Goal: Task Accomplishment & Management: Manage account settings

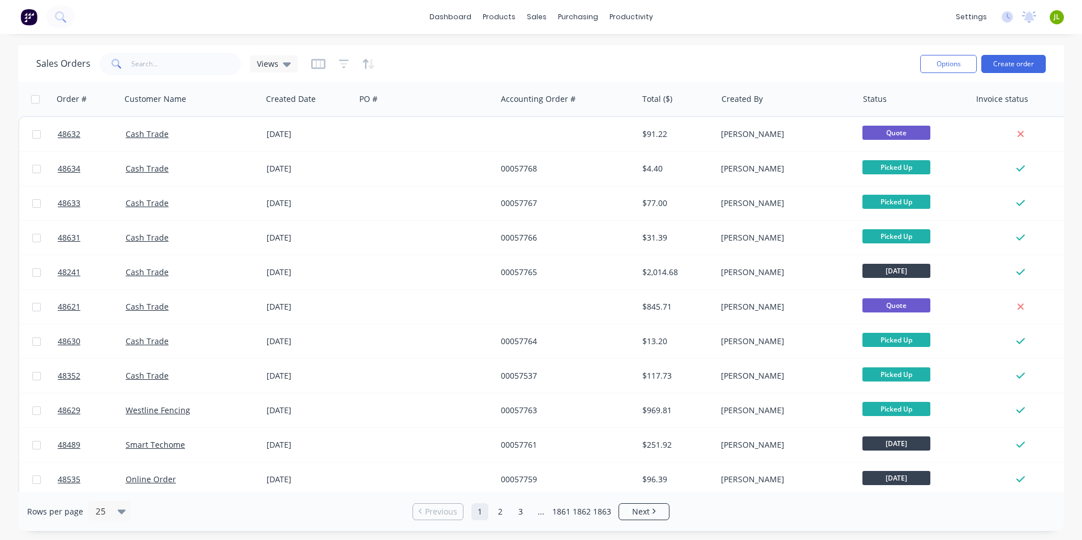
click at [712, 537] on div "dashboard products sales purchasing productivity dashboard products Product Cat…" at bounding box center [541, 270] width 1082 height 540
click at [601, 84] on link "Suppliers" at bounding box center [626, 77] width 150 height 23
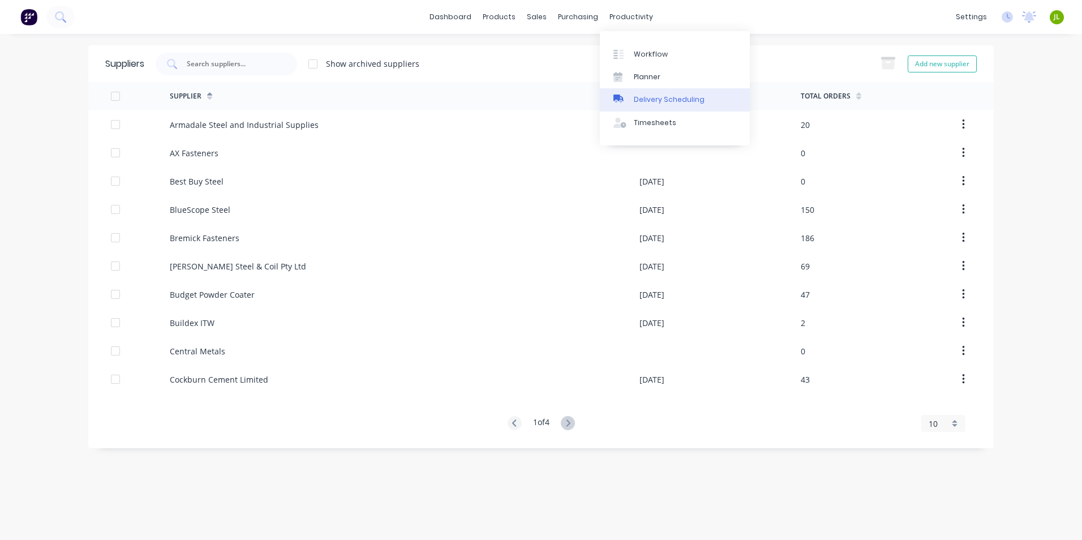
click at [650, 103] on div "Delivery Scheduling" at bounding box center [669, 100] width 71 height 10
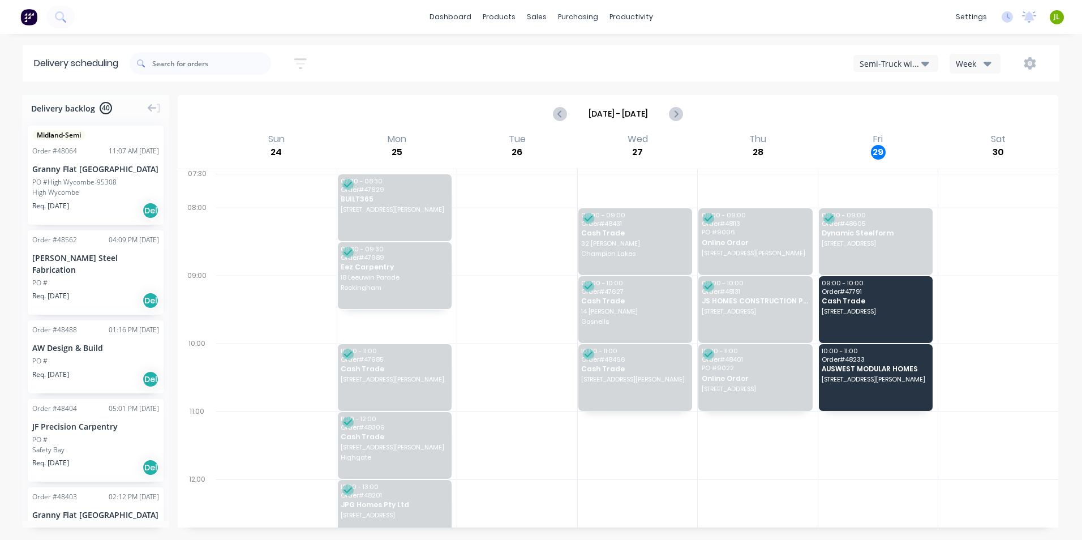
click at [926, 59] on icon "button" at bounding box center [925, 63] width 8 height 12
click at [921, 145] on div "Utes Delivery" at bounding box center [910, 137] width 112 height 23
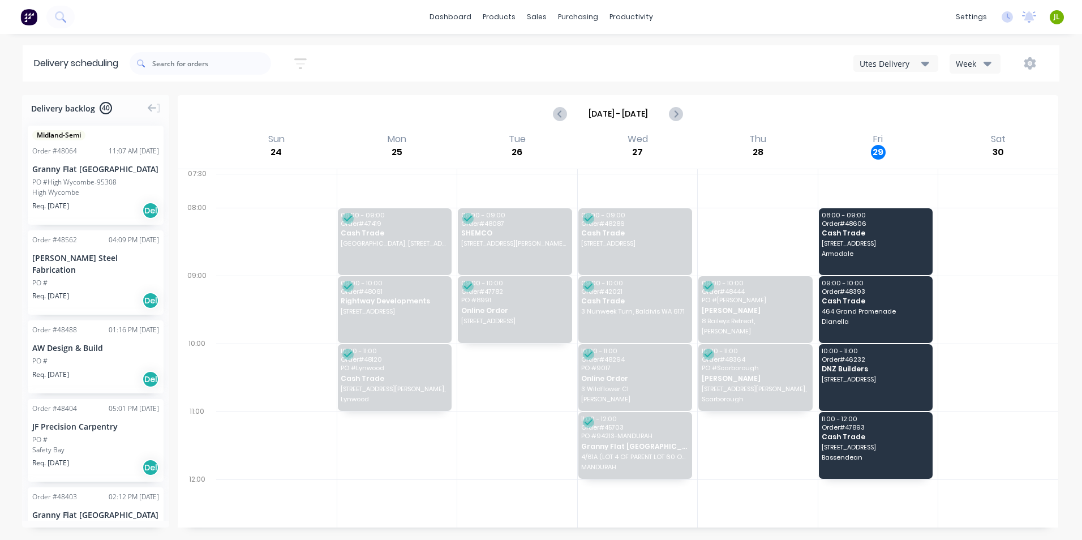
click at [998, 453] on div at bounding box center [998, 445] width 120 height 68
click at [907, 376] on span "[STREET_ADDRESS]" at bounding box center [875, 379] width 106 height 7
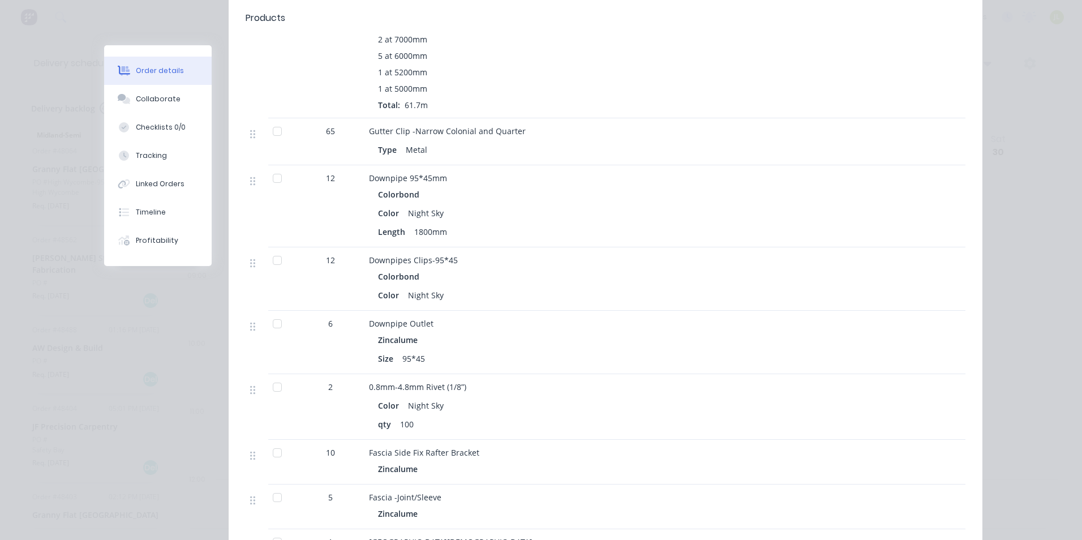
scroll to position [1019, 0]
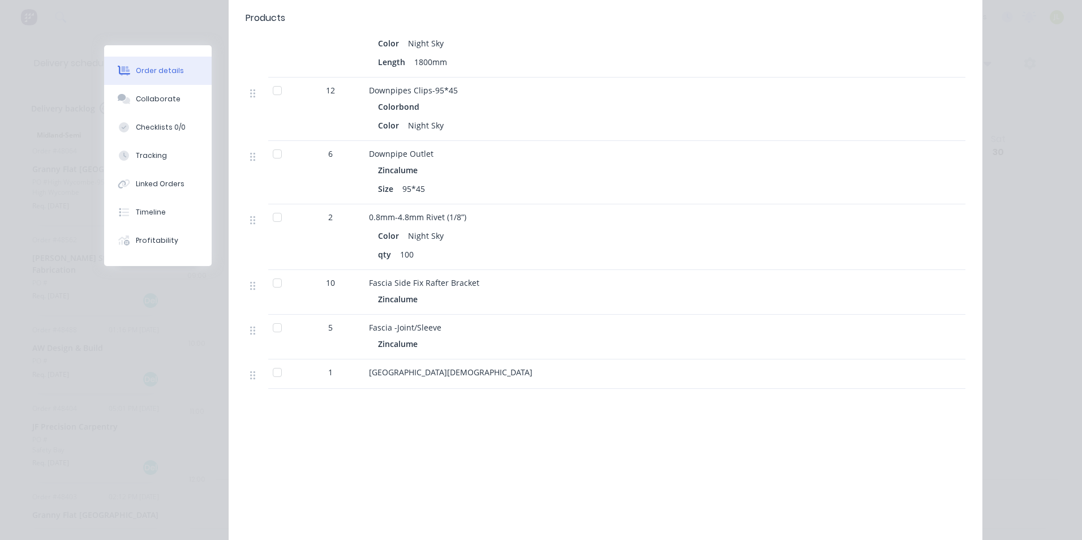
click at [697, 456] on div "Labour $0.00 Sub total $1,859.63 Tax $185.97 Total $2,045.60" at bounding box center [606, 478] width 720 height 106
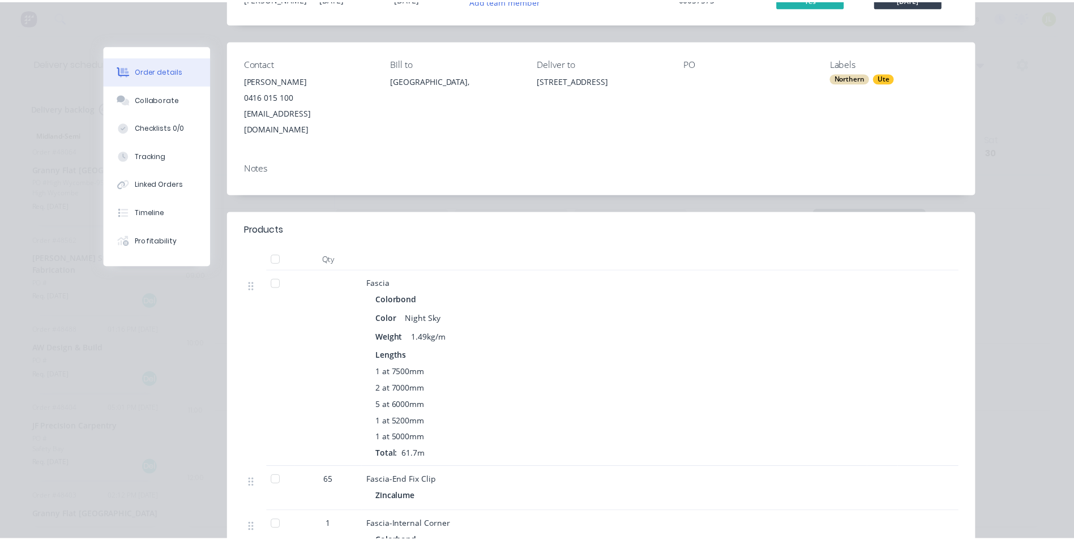
scroll to position [0, 0]
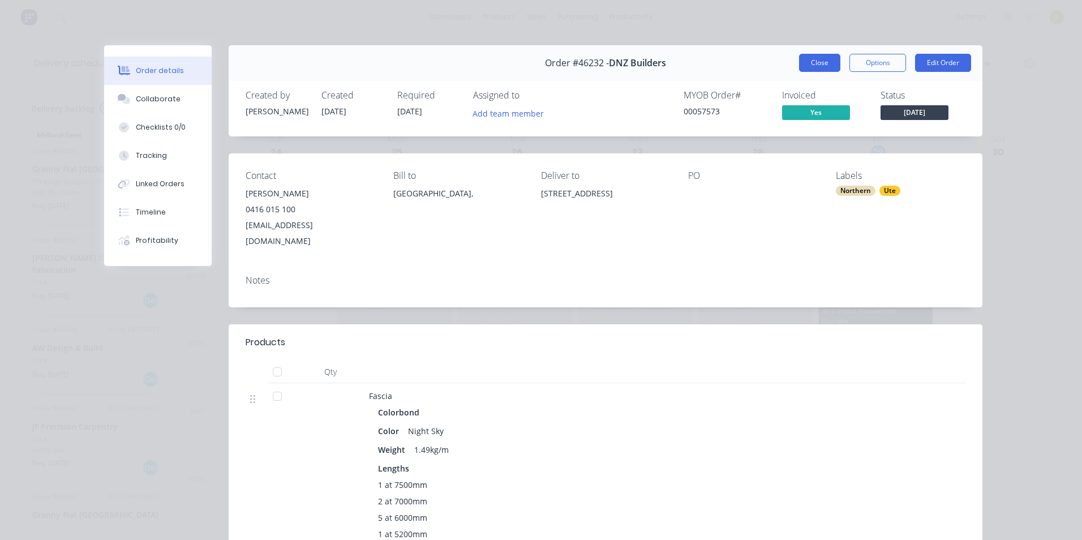
click at [814, 55] on button "Close" at bounding box center [819, 63] width 41 height 18
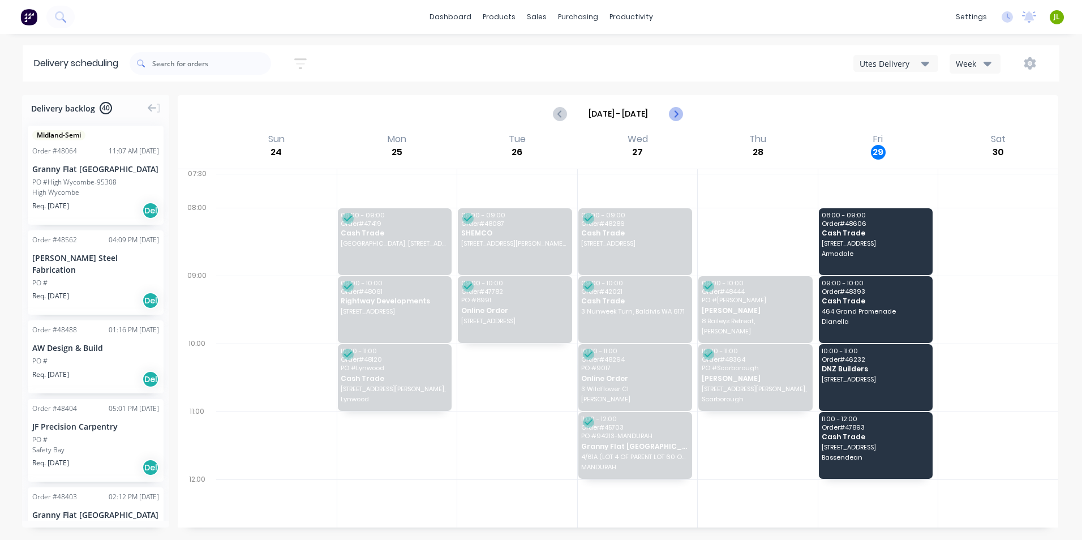
click at [681, 114] on icon "Next page" at bounding box center [676, 114] width 14 height 14
type input "[DATE] - [DATE]"
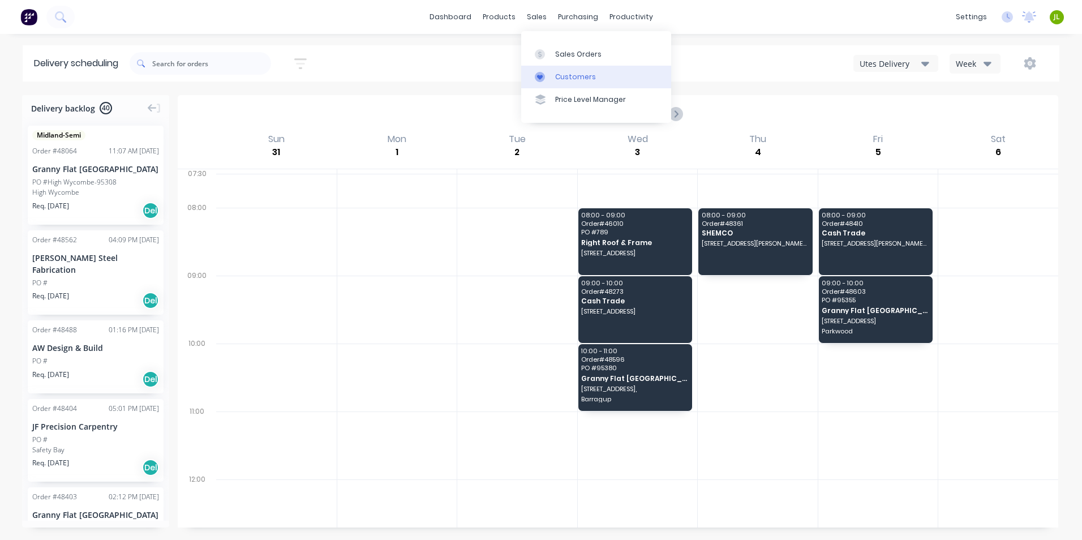
drag, startPoint x: 571, startPoint y: 78, endPoint x: 594, endPoint y: 70, distance: 24.5
click at [571, 78] on div "Customers" at bounding box center [575, 77] width 41 height 10
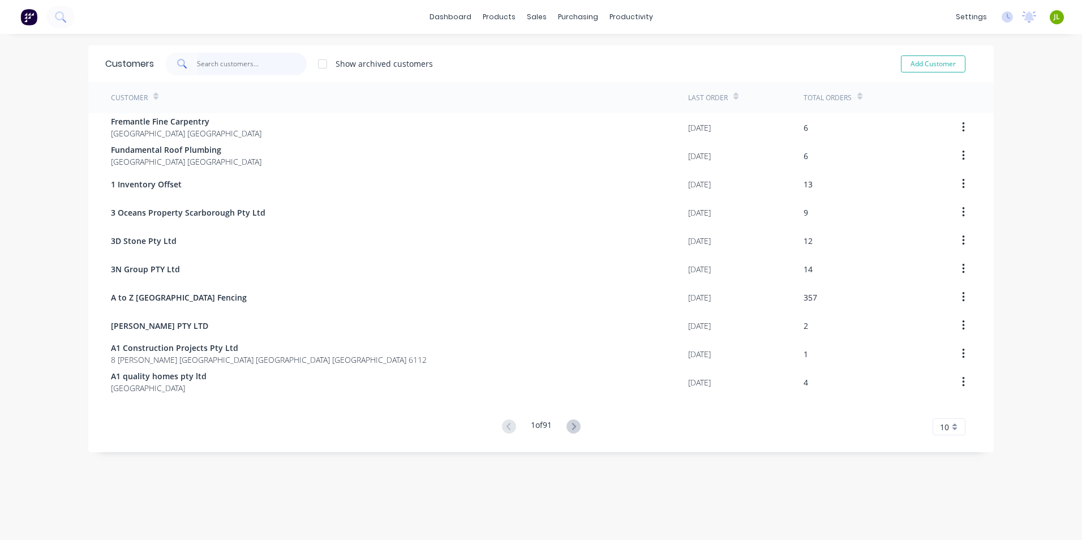
click at [273, 68] on input "text" at bounding box center [252, 64] width 110 height 23
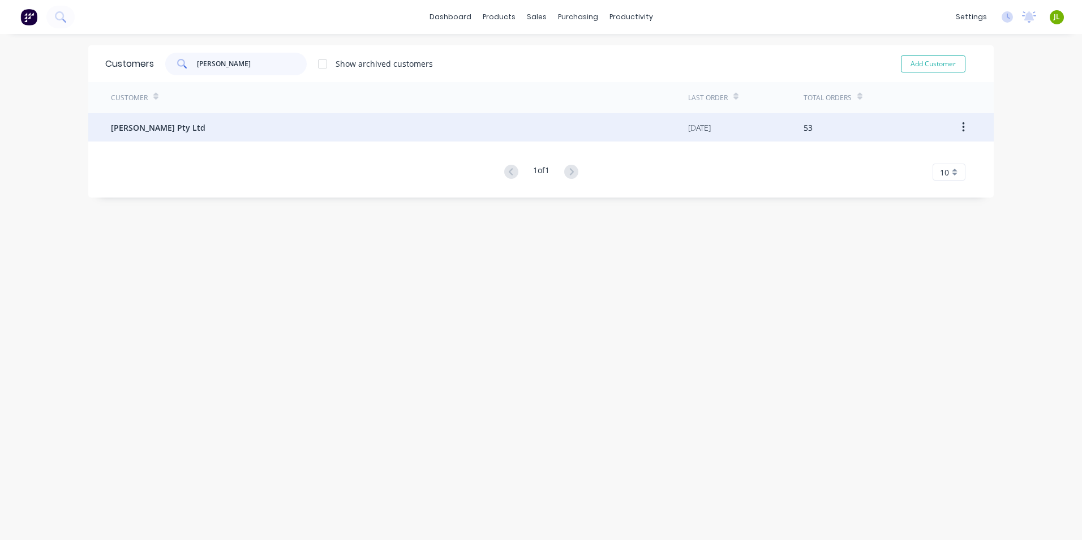
type input "[PERSON_NAME]"
click at [271, 127] on div "[PERSON_NAME] Pty Ltd" at bounding box center [399, 127] width 577 height 28
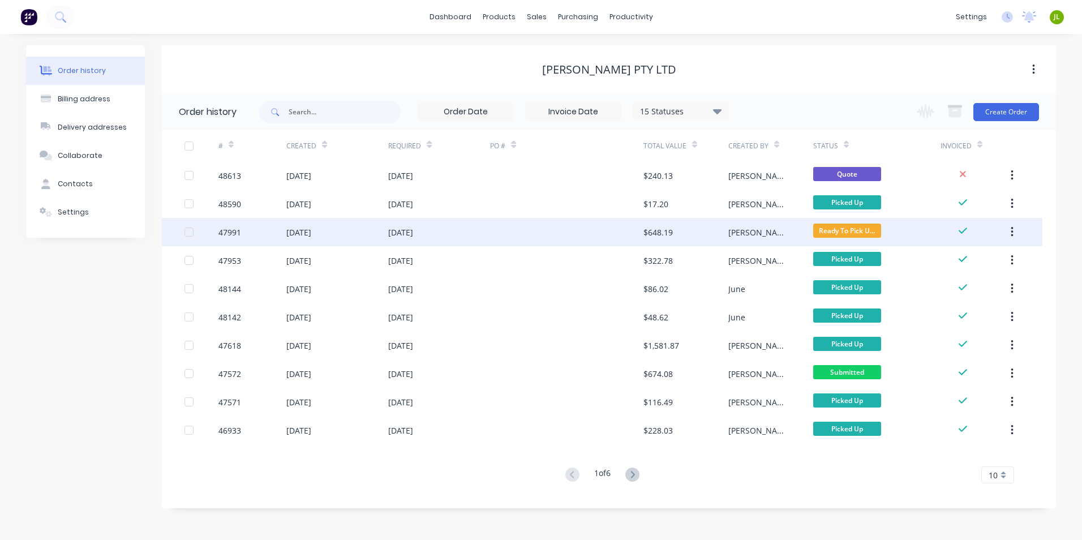
click at [401, 226] on div "[DATE]" at bounding box center [400, 232] width 25 height 12
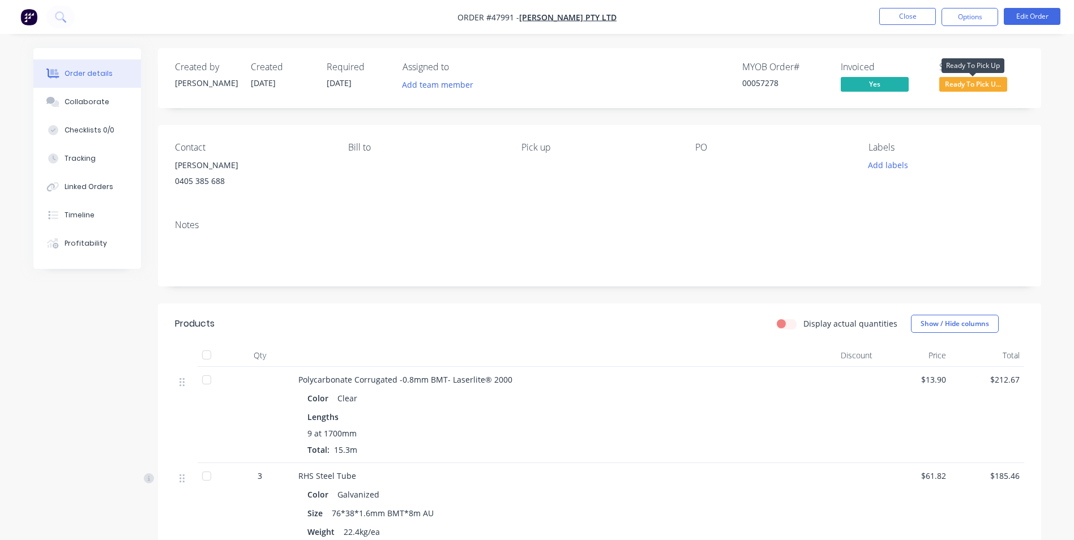
click at [981, 84] on span "Ready To Pick U..." at bounding box center [973, 84] width 68 height 14
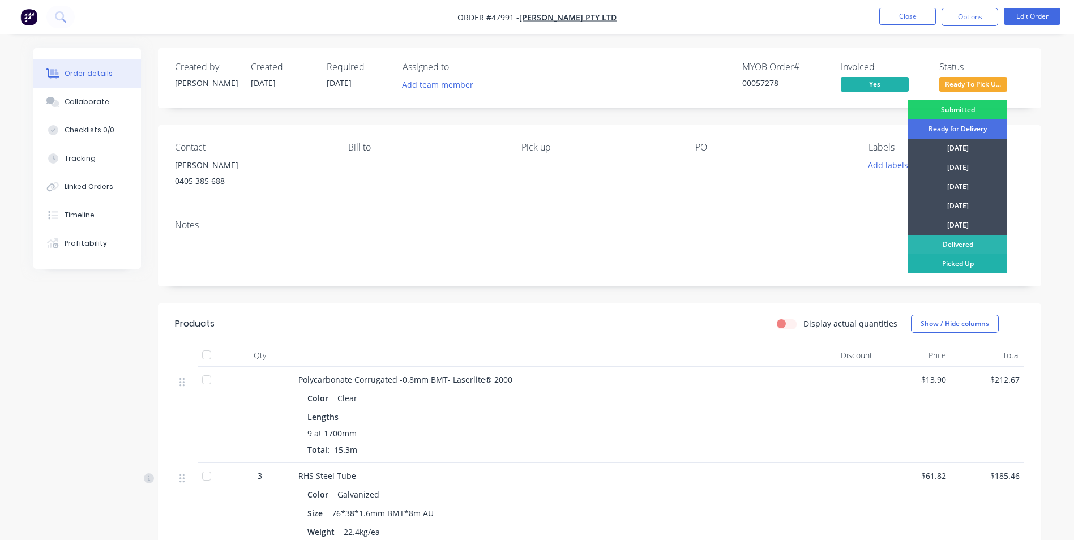
click at [971, 265] on div "Picked Up" at bounding box center [957, 263] width 99 height 19
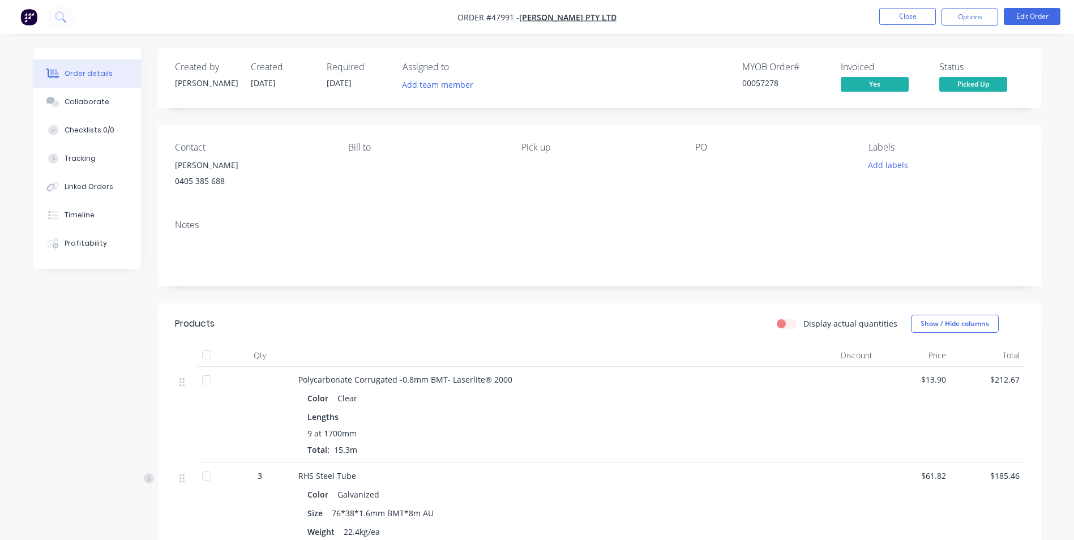
click at [987, 221] on div "Notes" at bounding box center [599, 225] width 849 height 11
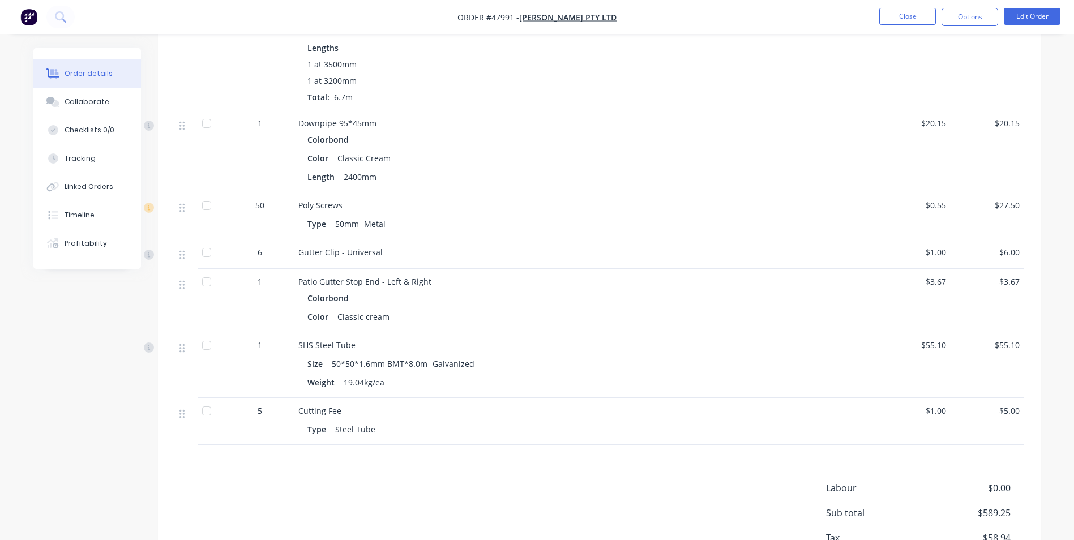
scroll to position [566, 0]
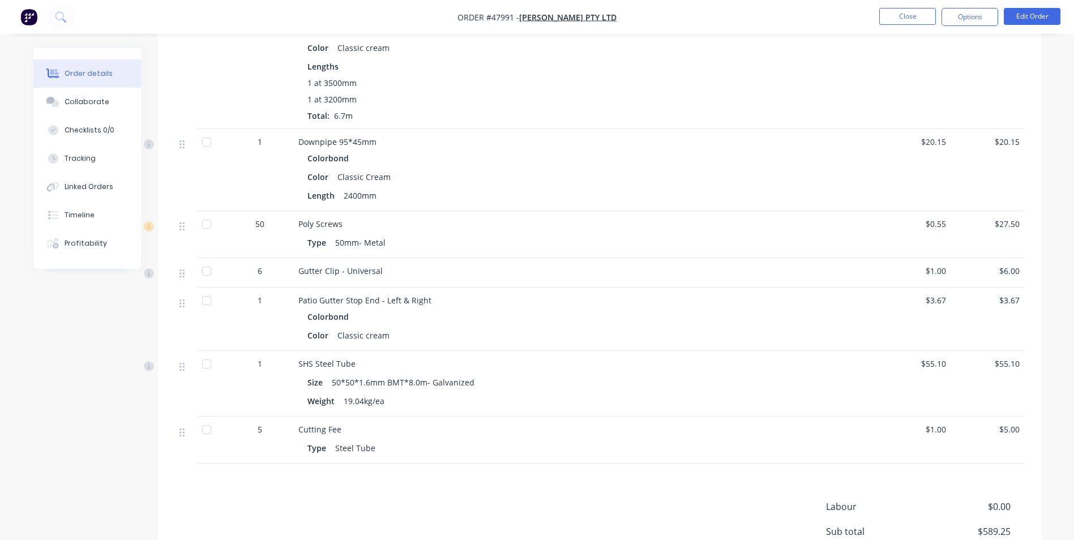
click at [707, 417] on div "Cutting Fee Type Steel Tube" at bounding box center [548, 440] width 509 height 47
click at [906, 15] on button "Close" at bounding box center [907, 16] width 57 height 17
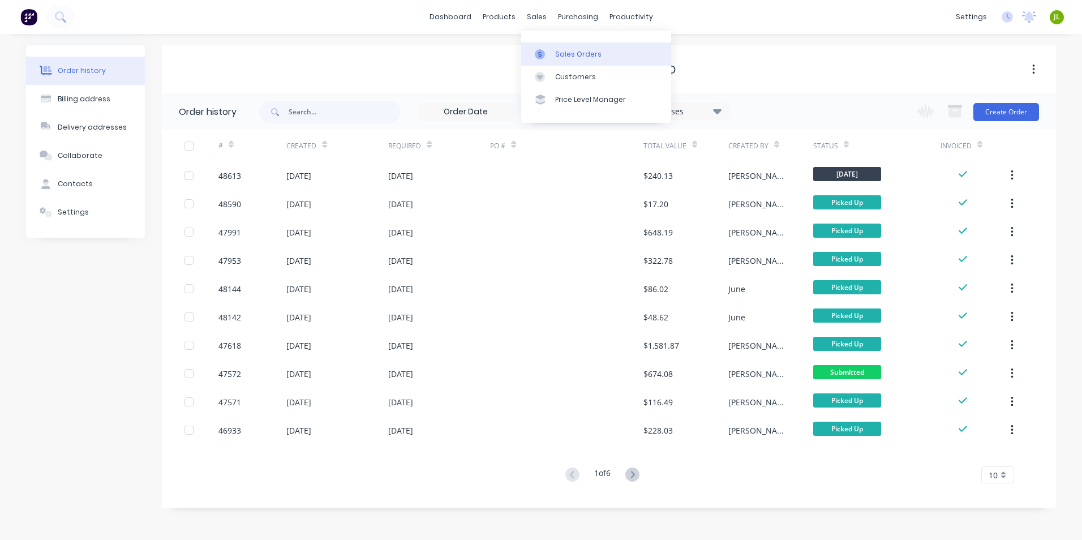
click at [545, 52] on div at bounding box center [543, 54] width 17 height 10
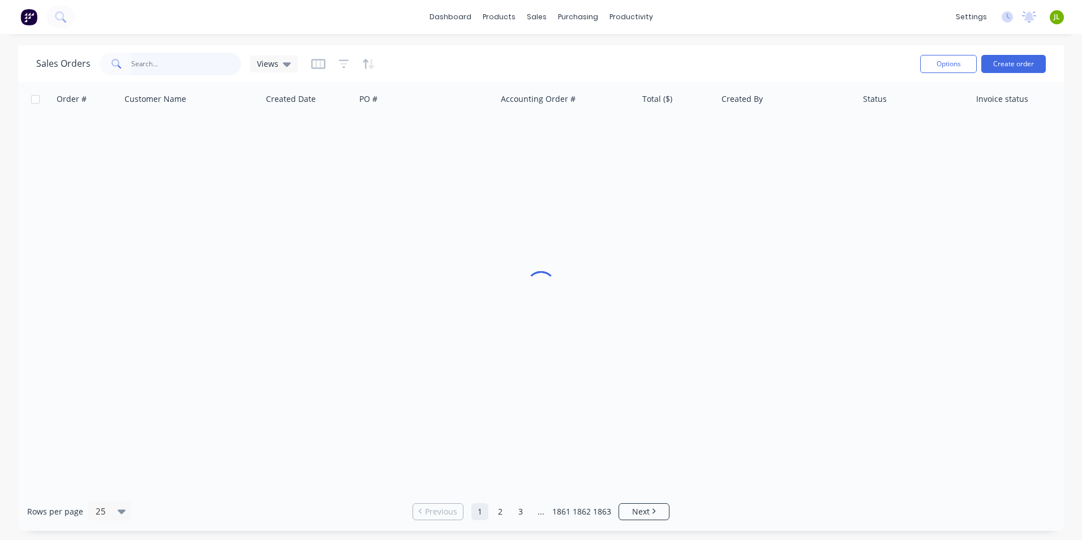
click at [187, 60] on input "text" at bounding box center [186, 64] width 110 height 23
type input "43740"
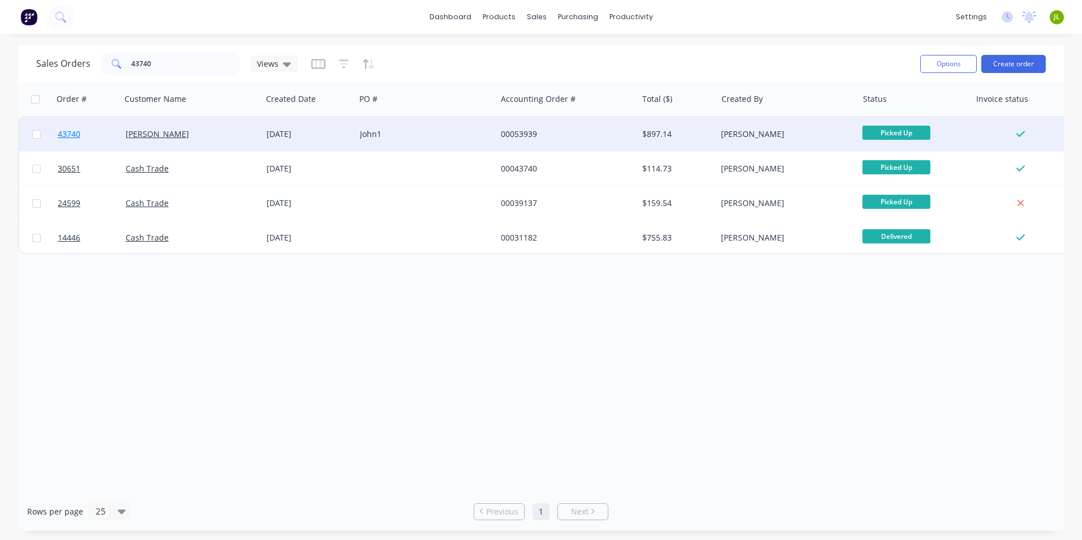
click at [75, 136] on span "43740" at bounding box center [69, 133] width 23 height 11
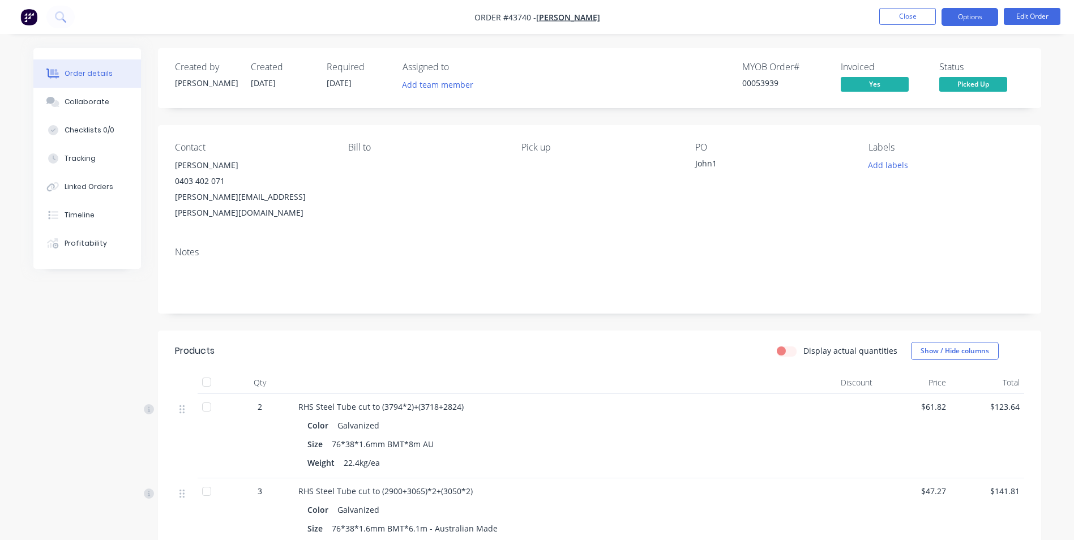
click at [976, 19] on button "Options" at bounding box center [969, 17] width 57 height 18
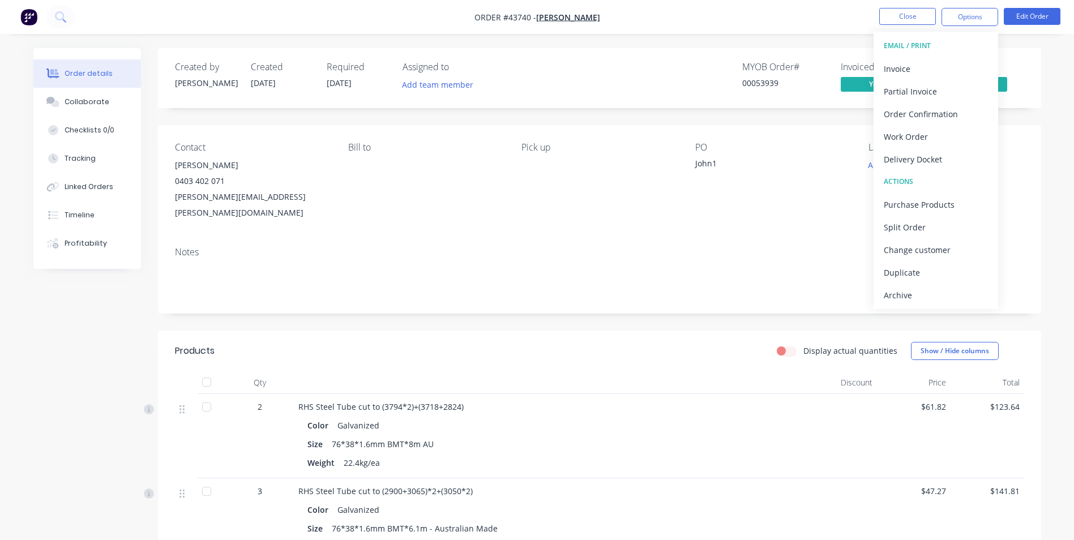
click at [572, 215] on div "Contact [PERSON_NAME] [PHONE_NUMBER] [PERSON_NAME][EMAIL_ADDRESS][PERSON_NAME][…" at bounding box center [599, 181] width 883 height 113
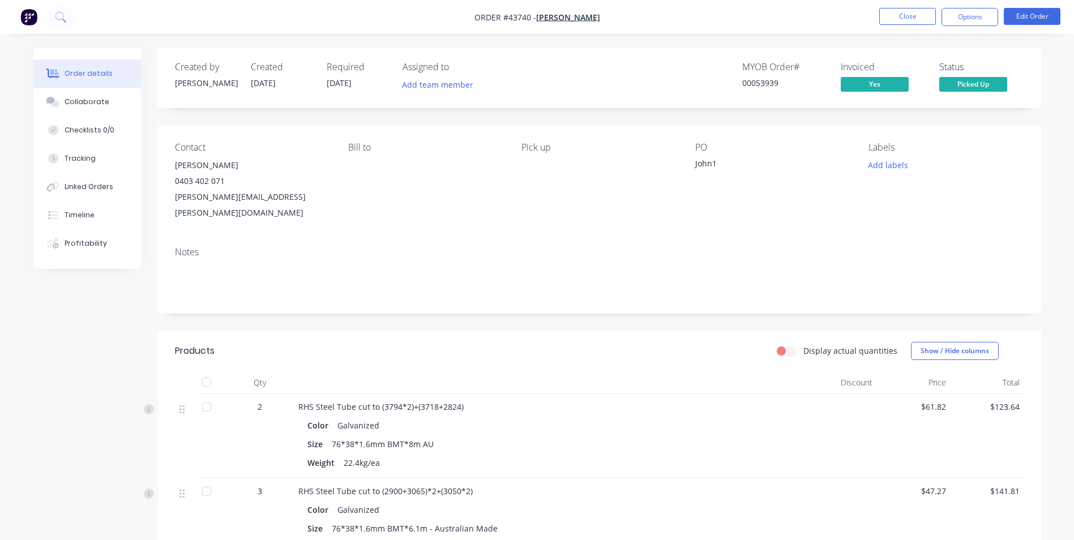
click at [961, 6] on nav "Order #43740 - [PERSON_NAME] Close Options Edit Order" at bounding box center [537, 17] width 1074 height 34
click at [964, 17] on button "Options" at bounding box center [969, 17] width 57 height 18
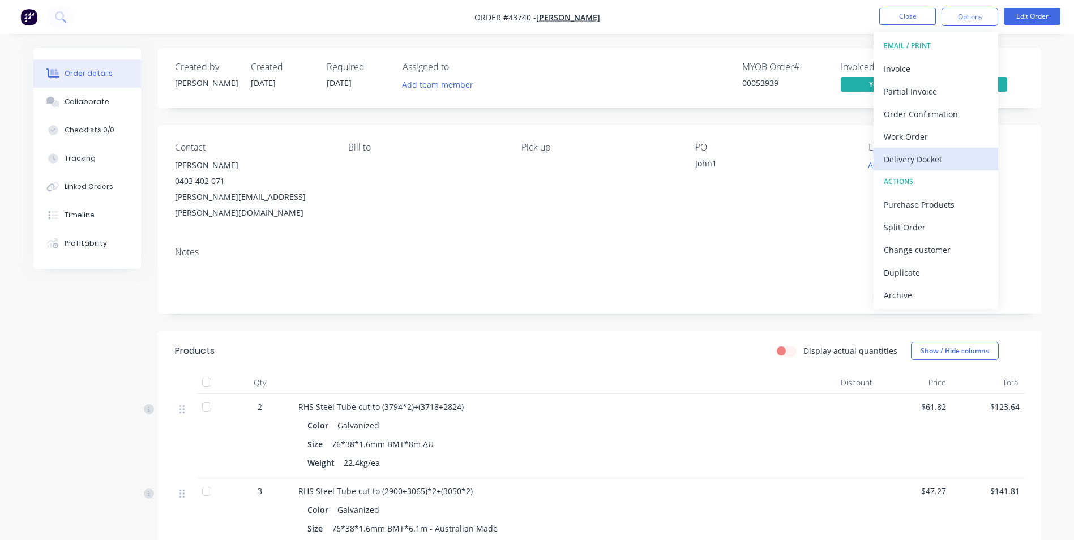
click at [930, 160] on div "Delivery Docket" at bounding box center [936, 159] width 104 height 16
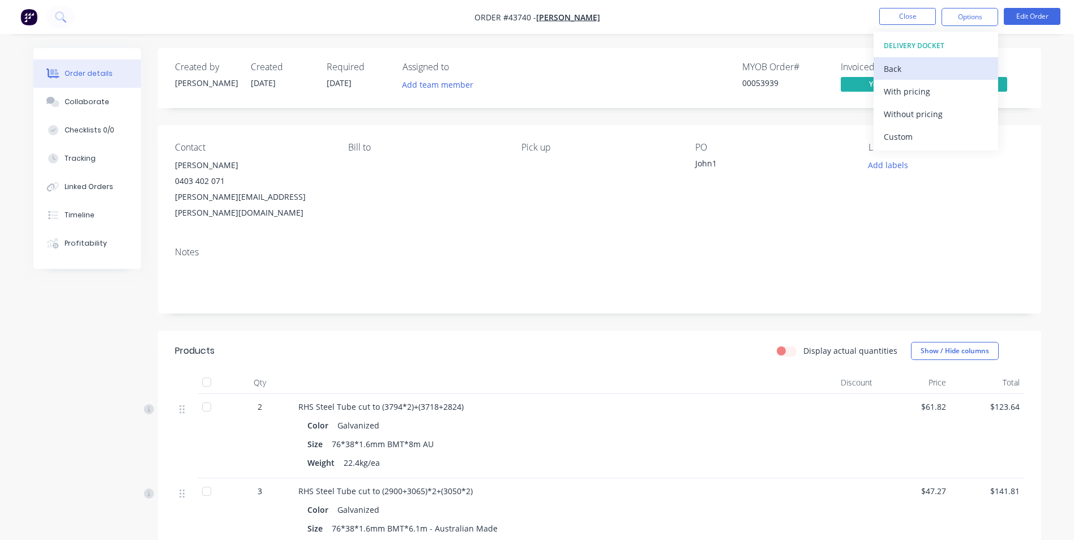
click at [901, 63] on div "Back" at bounding box center [936, 69] width 104 height 16
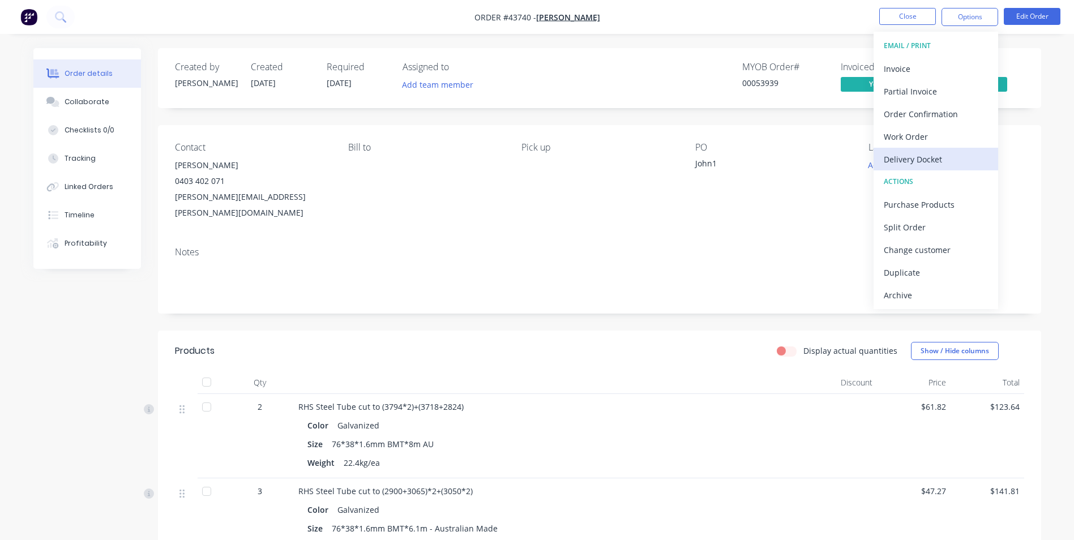
click at [907, 163] on div "Delivery Docket" at bounding box center [936, 159] width 104 height 16
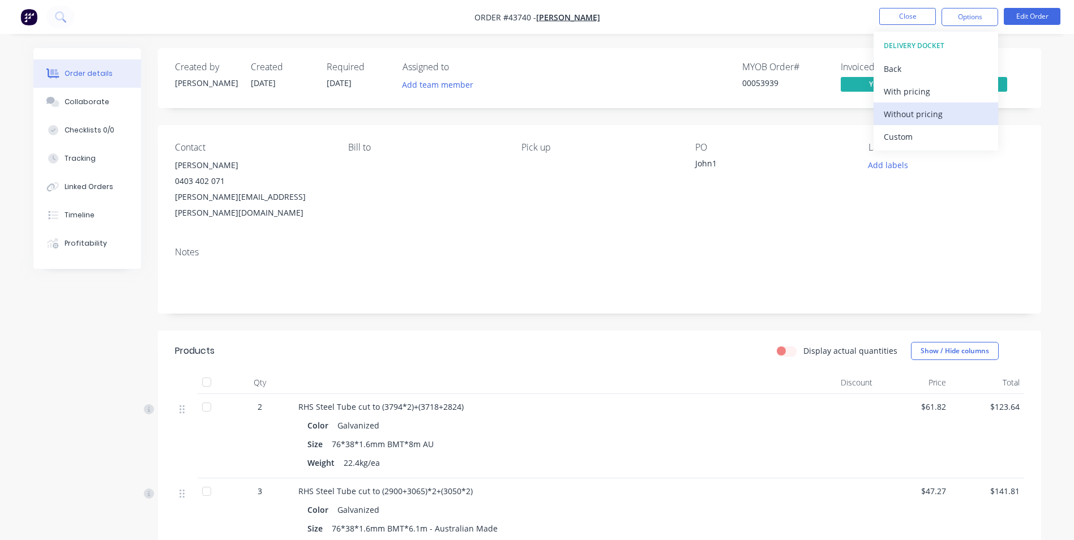
click at [909, 117] on div "Without pricing" at bounding box center [936, 114] width 104 height 16
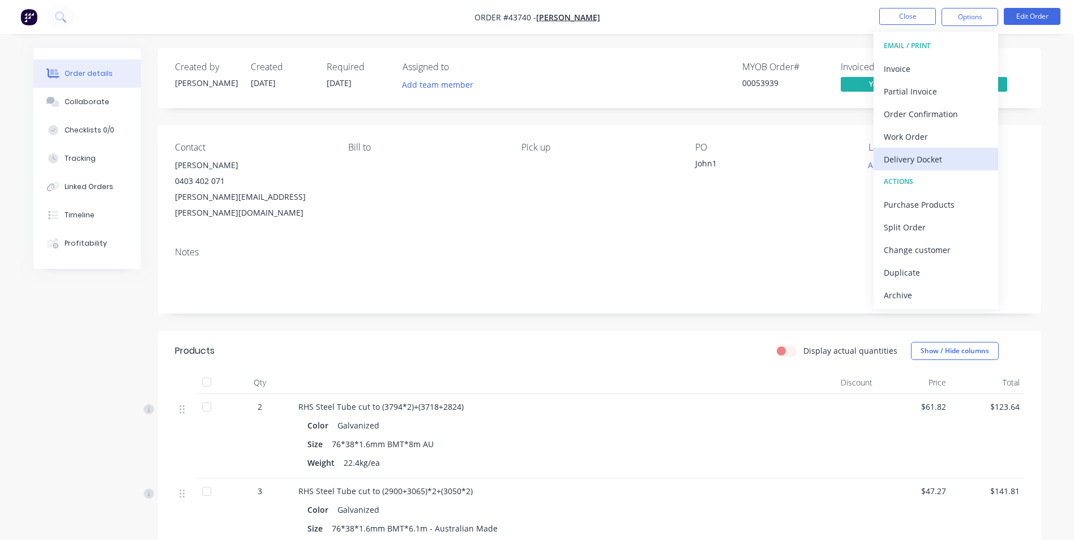
click at [905, 162] on div "Delivery Docket" at bounding box center [936, 159] width 104 height 16
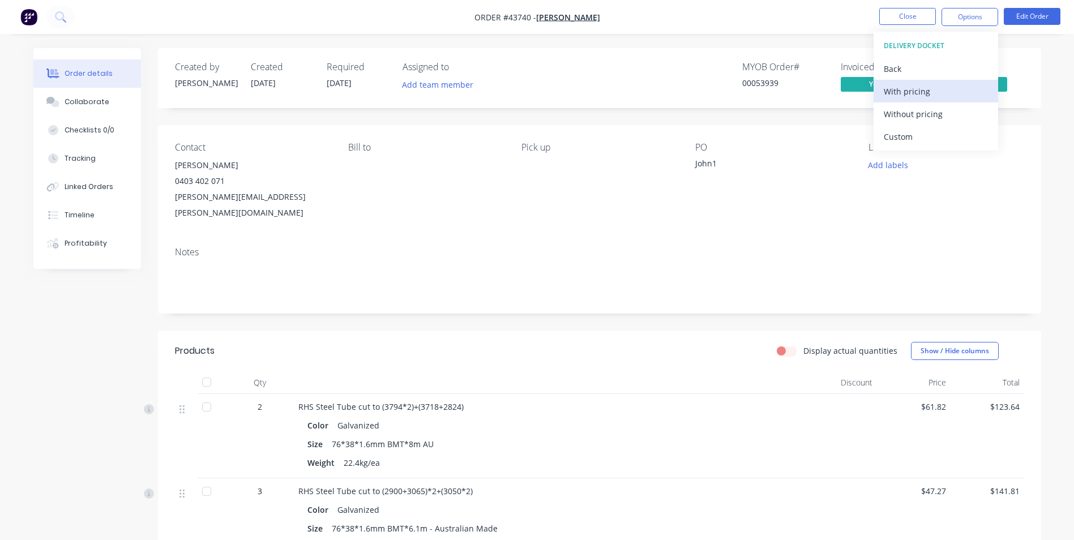
click at [924, 98] on div "With pricing" at bounding box center [936, 91] width 104 height 16
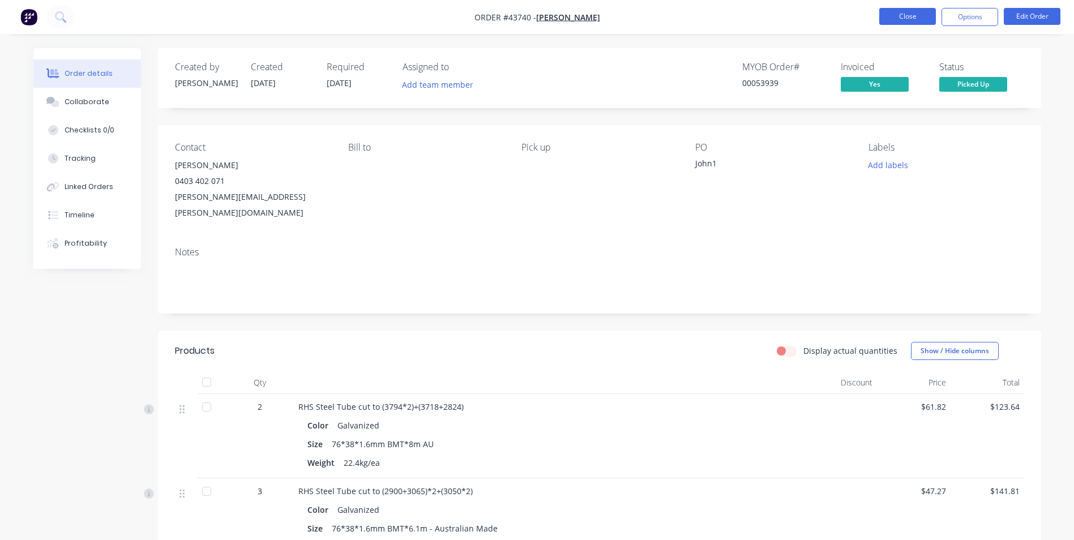
click at [914, 14] on button "Close" at bounding box center [907, 16] width 57 height 17
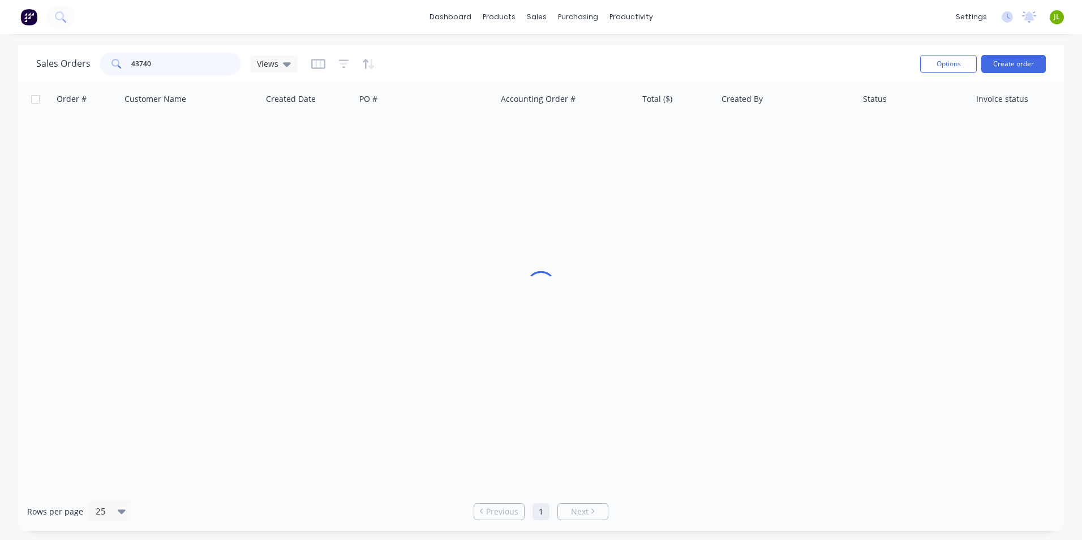
drag, startPoint x: 156, startPoint y: 62, endPoint x: 149, endPoint y: 61, distance: 6.3
click at [118, 67] on div "43740" at bounding box center [171, 64] width 142 height 23
type input "48567"
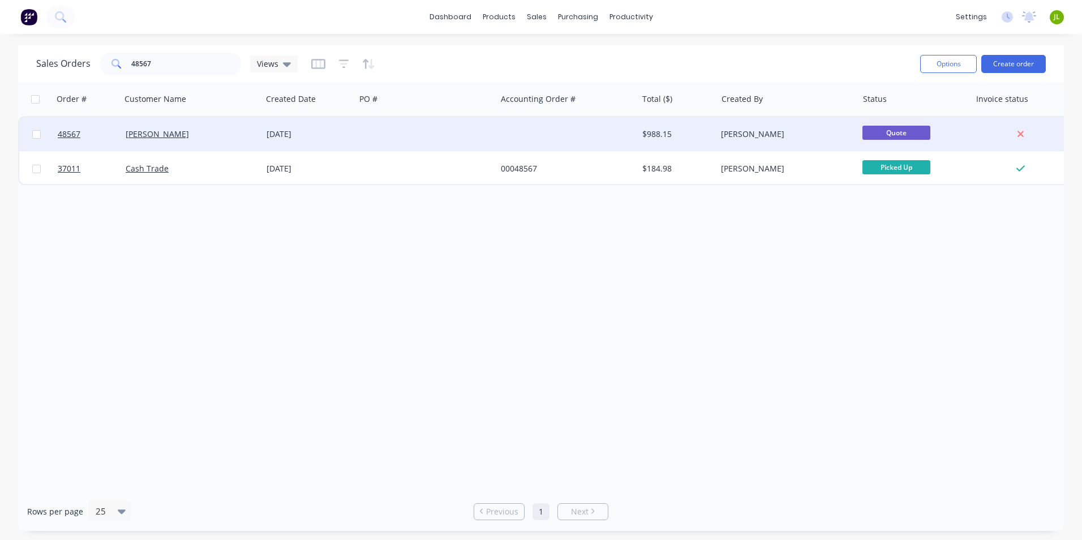
click at [230, 136] on div "[PERSON_NAME]" at bounding box center [189, 133] width 126 height 11
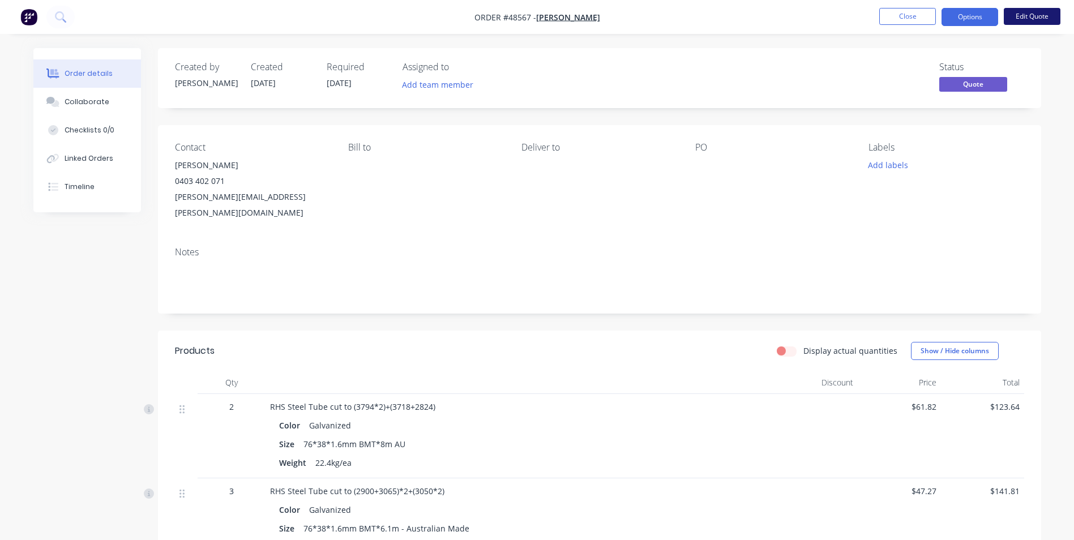
click at [1024, 20] on button "Edit Quote" at bounding box center [1032, 16] width 57 height 17
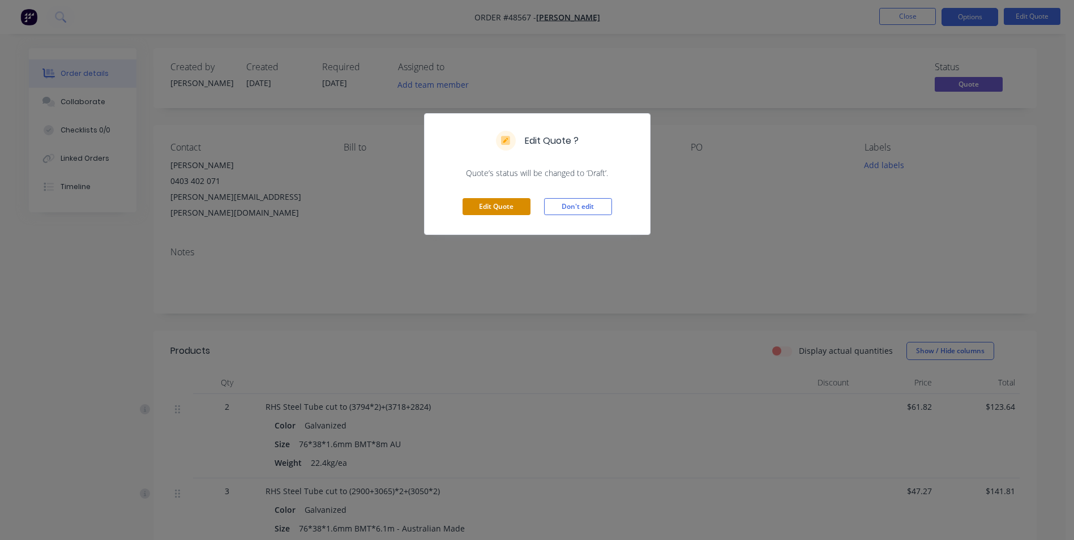
click at [508, 200] on button "Edit Quote" at bounding box center [496, 206] width 68 height 17
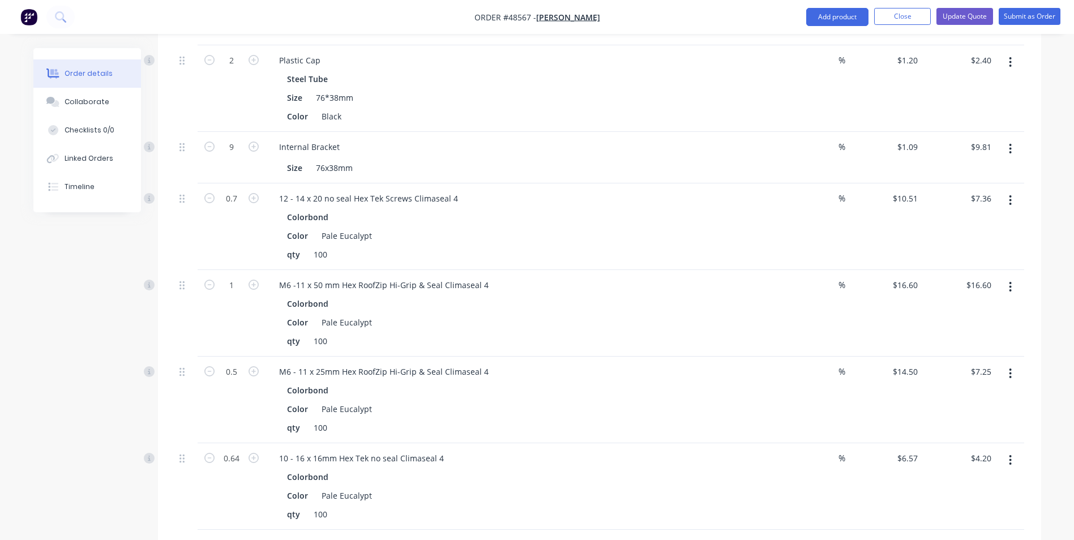
scroll to position [1302, 0]
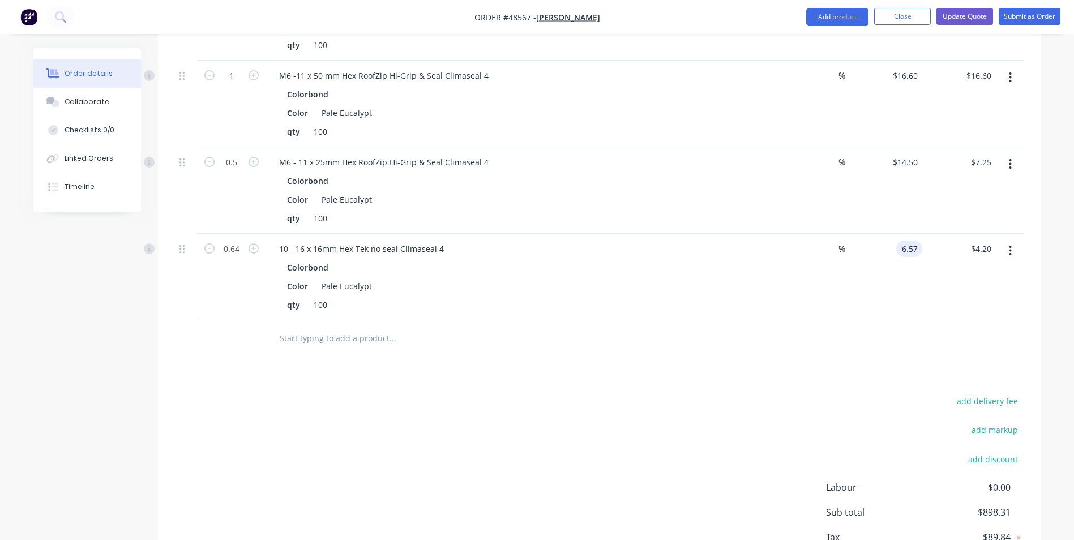
click at [914, 241] on input "6.57" at bounding box center [912, 249] width 22 height 16
type input "$0.00"
click at [948, 320] on div at bounding box center [599, 338] width 849 height 37
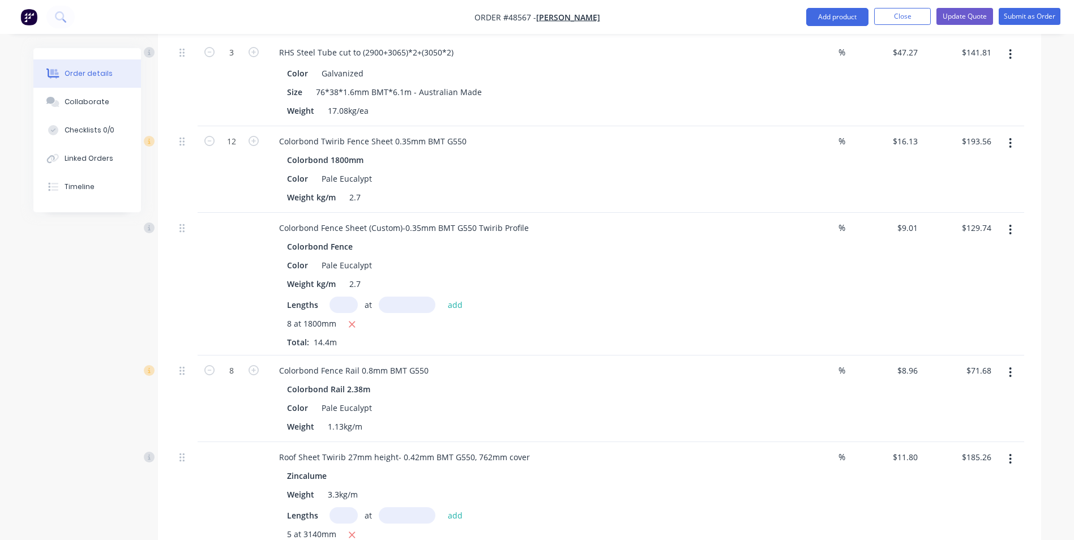
scroll to position [453, 0]
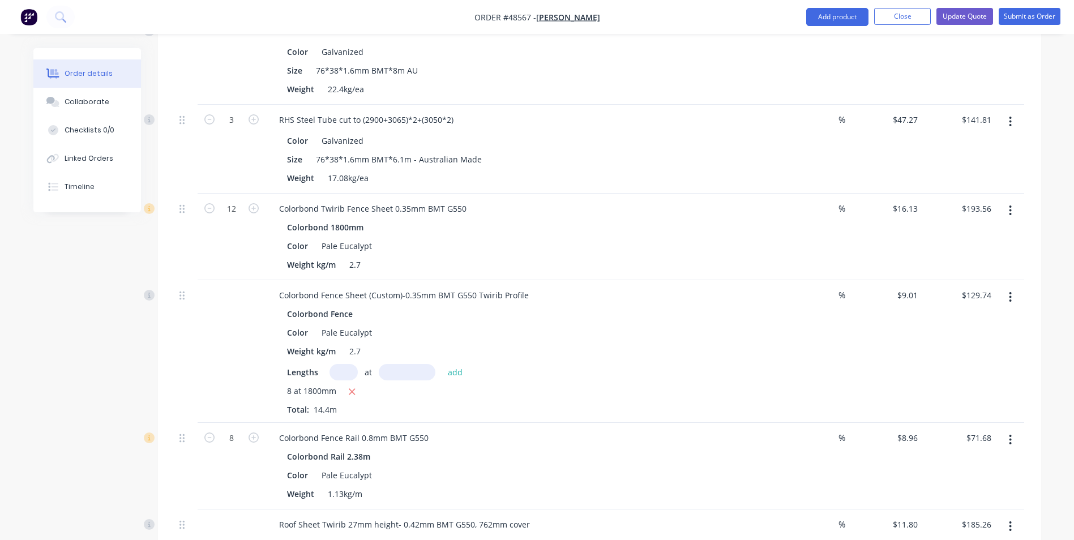
click at [1014, 287] on button "button" at bounding box center [1010, 297] width 27 height 20
click at [976, 387] on div "Delete" at bounding box center [970, 395] width 87 height 16
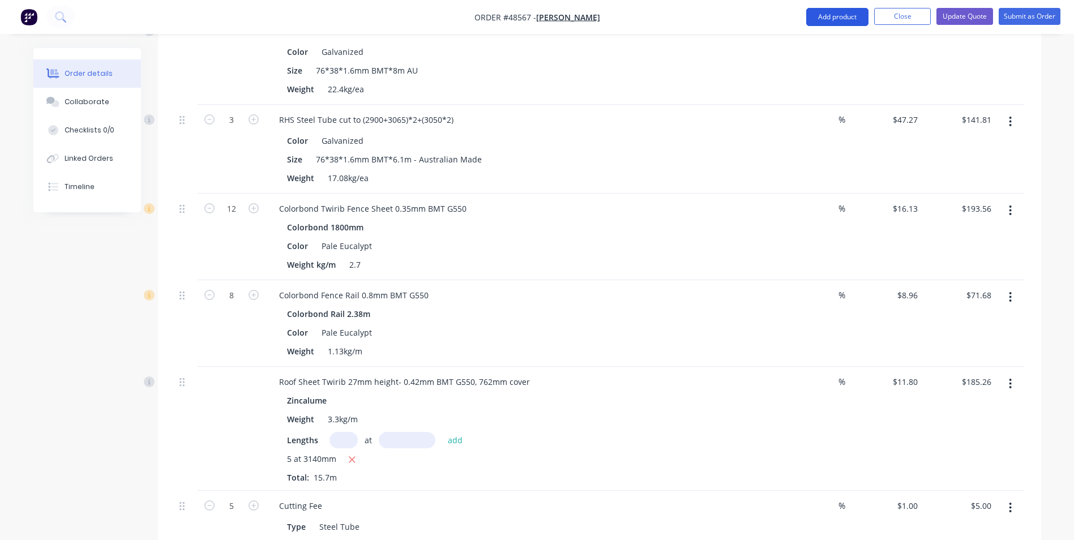
click at [829, 21] on button "Add product" at bounding box center [837, 17] width 62 height 18
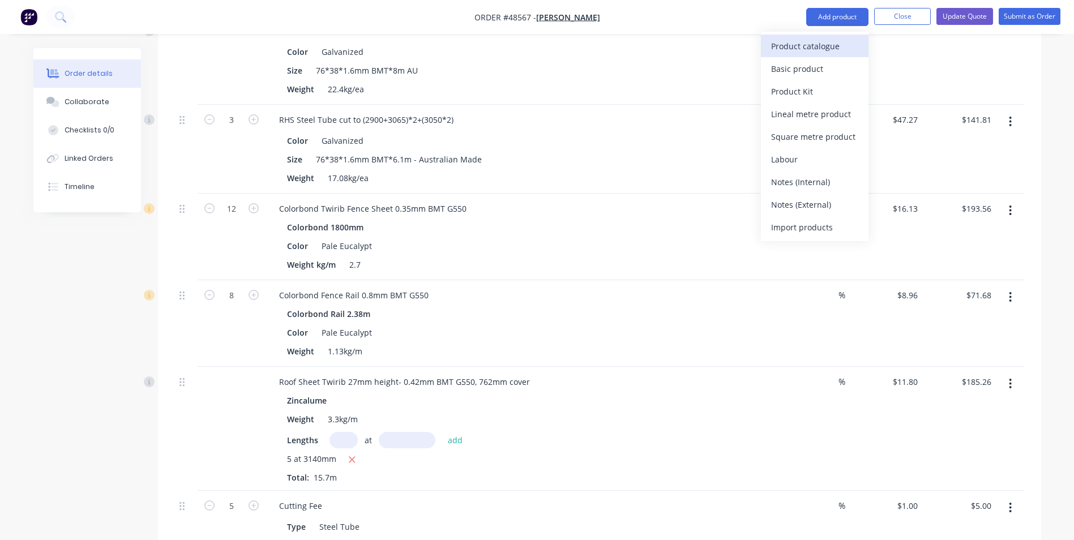
click at [820, 45] on div "Product catalogue" at bounding box center [814, 46] width 87 height 16
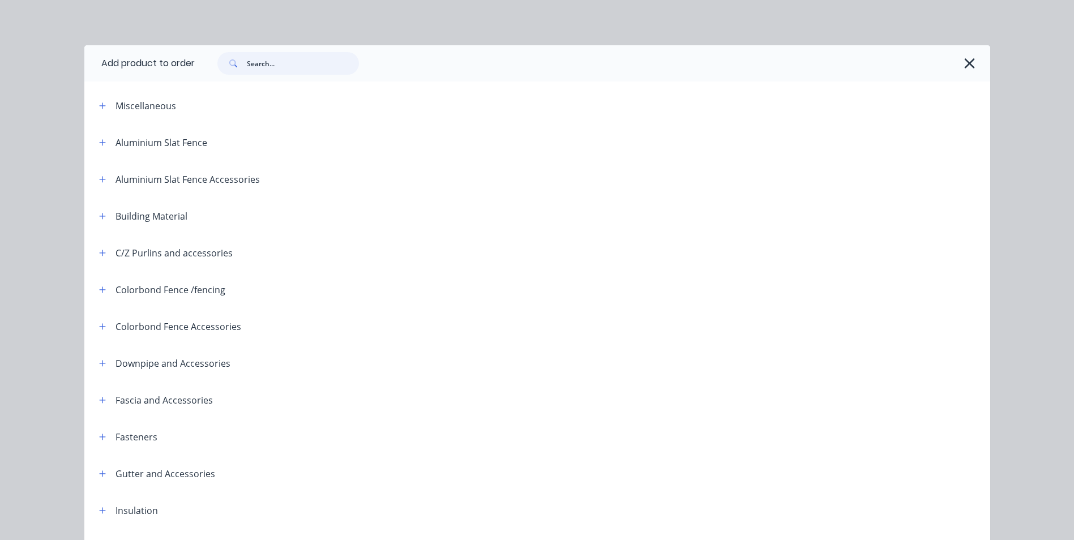
click at [302, 73] on input "text" at bounding box center [303, 63] width 112 height 23
type input "post"
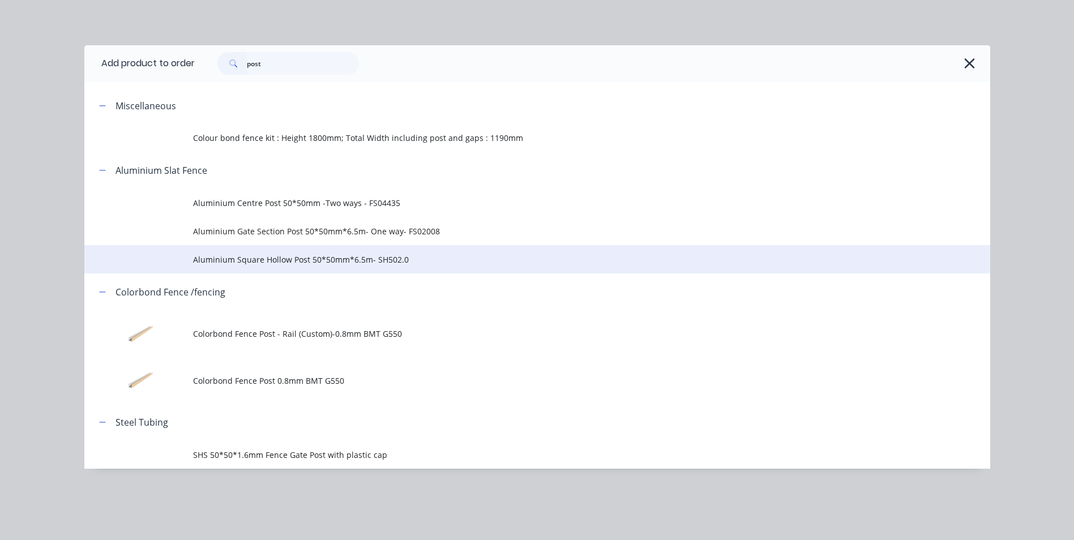
click at [302, 260] on span "Aluminium Square Hollow Post 50*50mm*6.5m- SH502.0" at bounding box center [511, 260] width 637 height 12
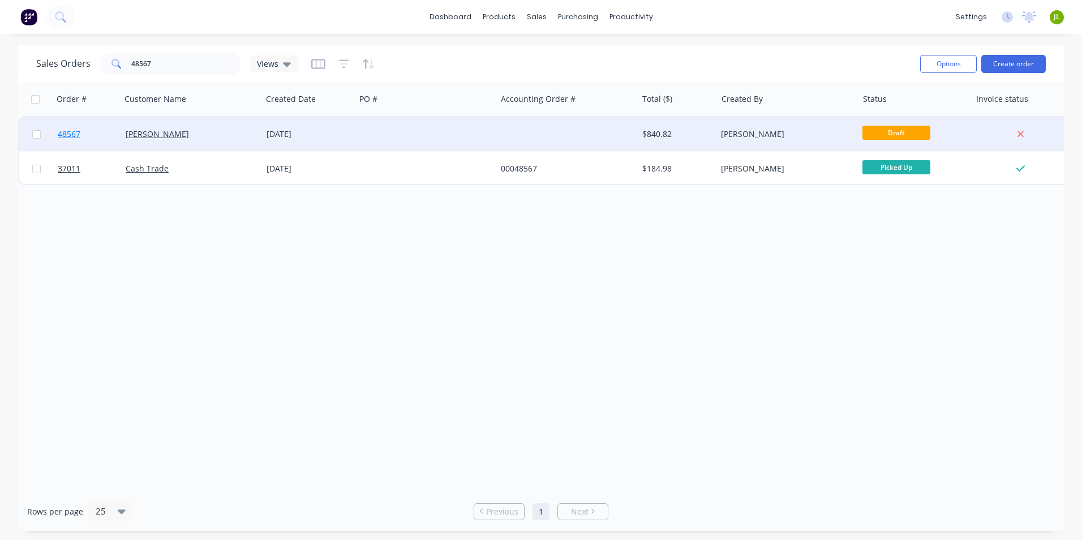
click at [89, 132] on link "48567" at bounding box center [92, 134] width 68 height 34
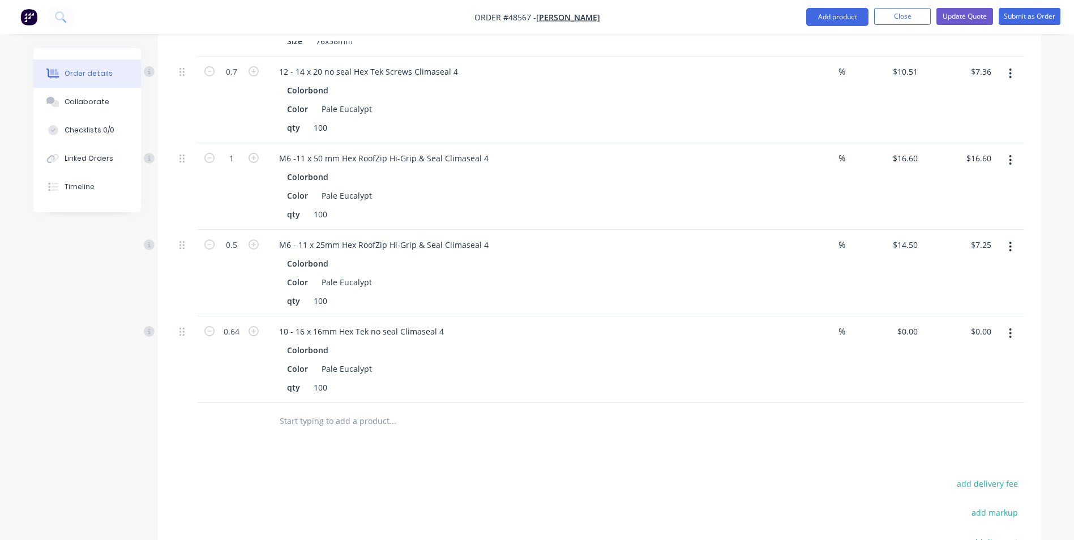
scroll to position [1193, 0]
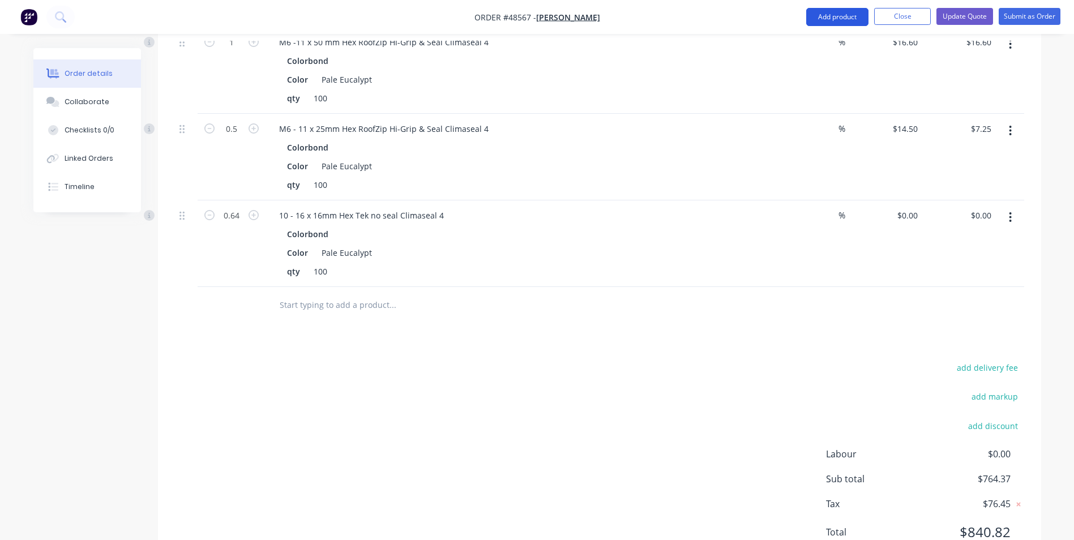
click at [817, 16] on button "Add product" at bounding box center [837, 17] width 62 height 18
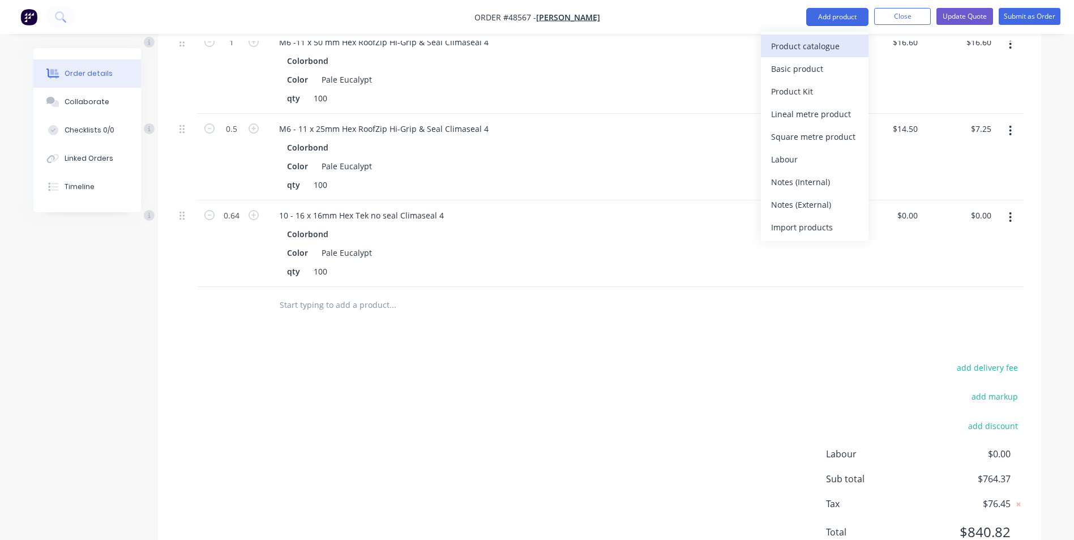
click at [787, 42] on div "Product catalogue" at bounding box center [814, 46] width 87 height 16
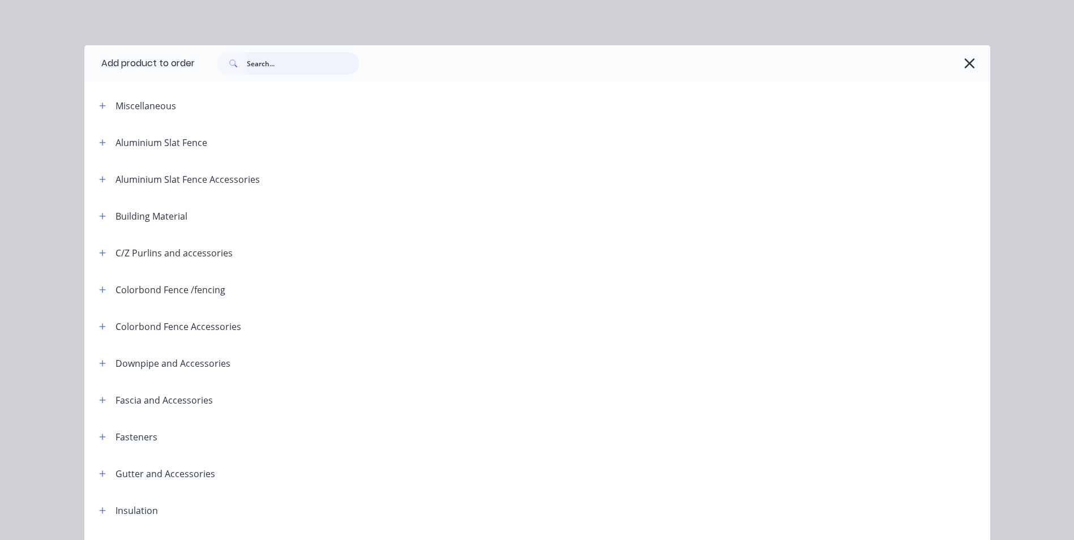
click at [306, 61] on input "text" at bounding box center [303, 63] width 112 height 23
type input "post"
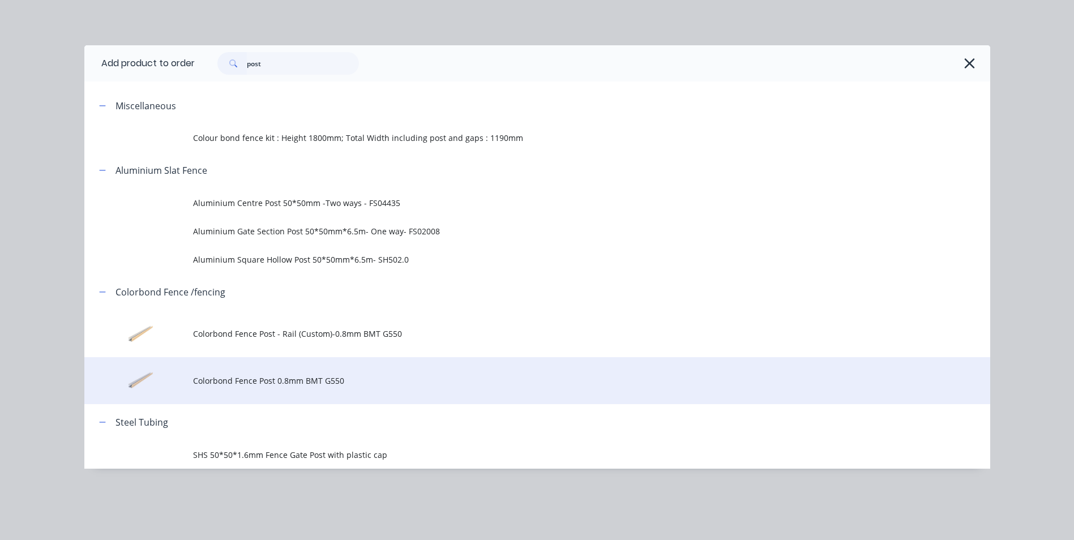
click at [293, 395] on td "Colorbond Fence Post 0.8mm BMT G550" at bounding box center [591, 380] width 797 height 47
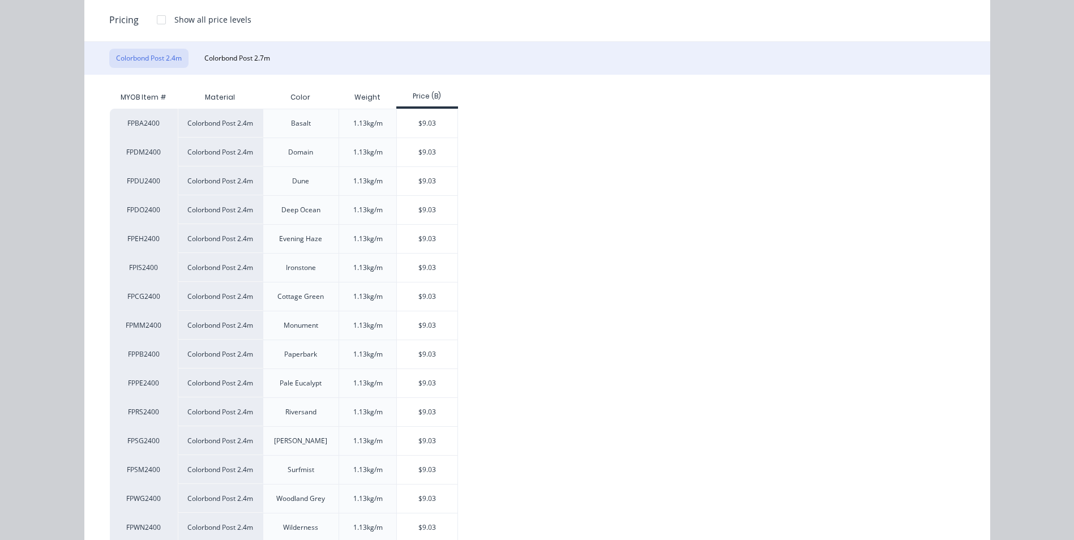
scroll to position [170, 0]
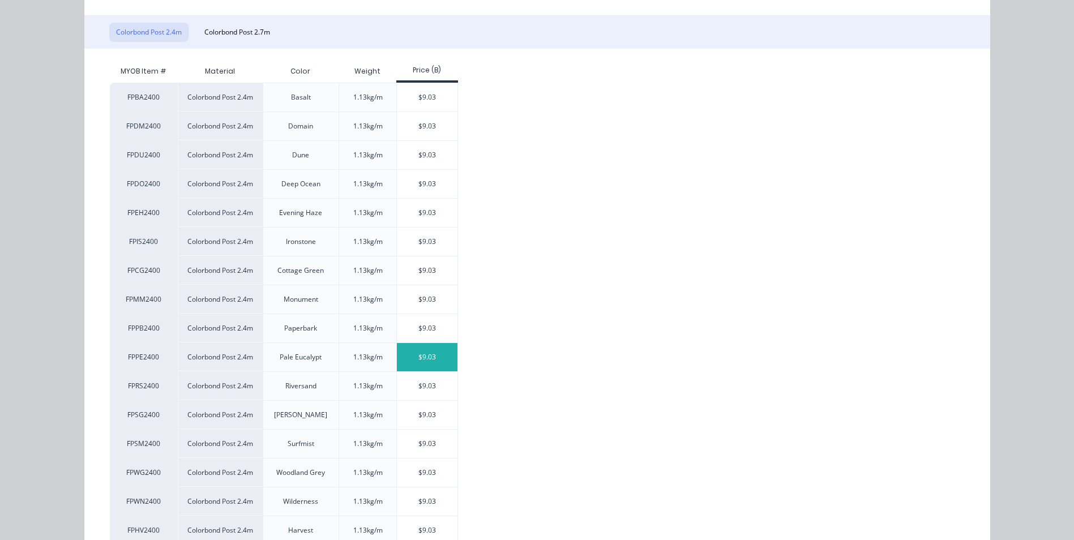
click at [410, 367] on div "$9.03" at bounding box center [427, 357] width 61 height 28
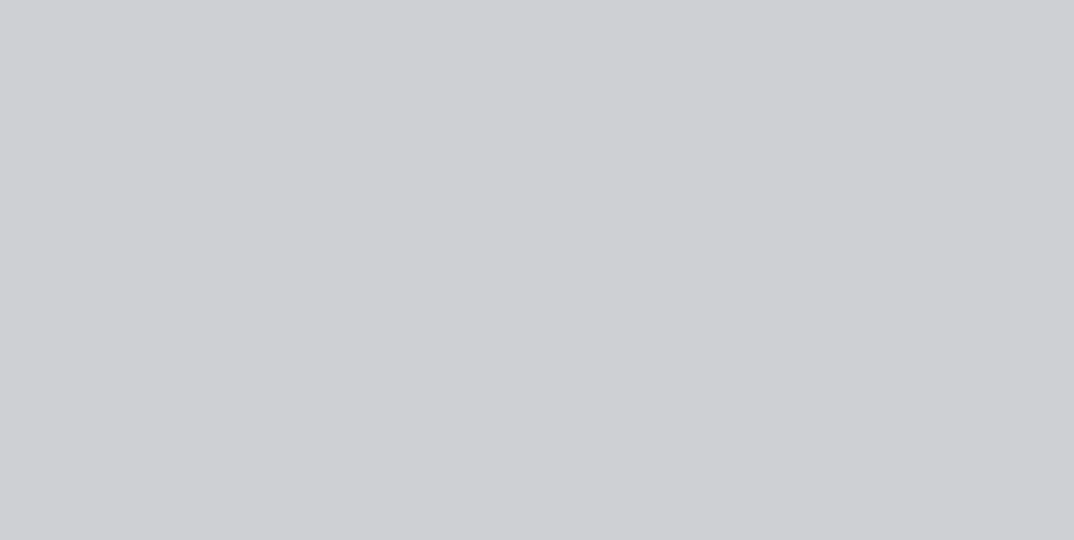
scroll to position [0, 0]
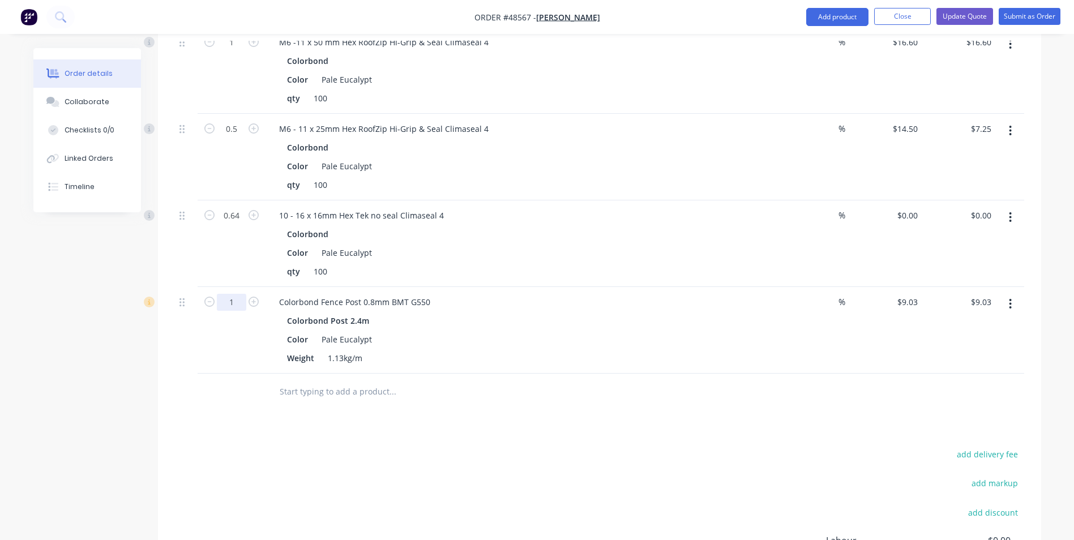
type input "8"
type input "$72.24"
drag, startPoint x: 465, startPoint y: 319, endPoint x: 702, endPoint y: 367, distance: 242.0
click at [468, 319] on div "Colorbond Fence Post 0.8mm BMT G550 Colorbond Post 2.4m Color Pale Eucalypt Wei…" at bounding box center [519, 330] width 509 height 87
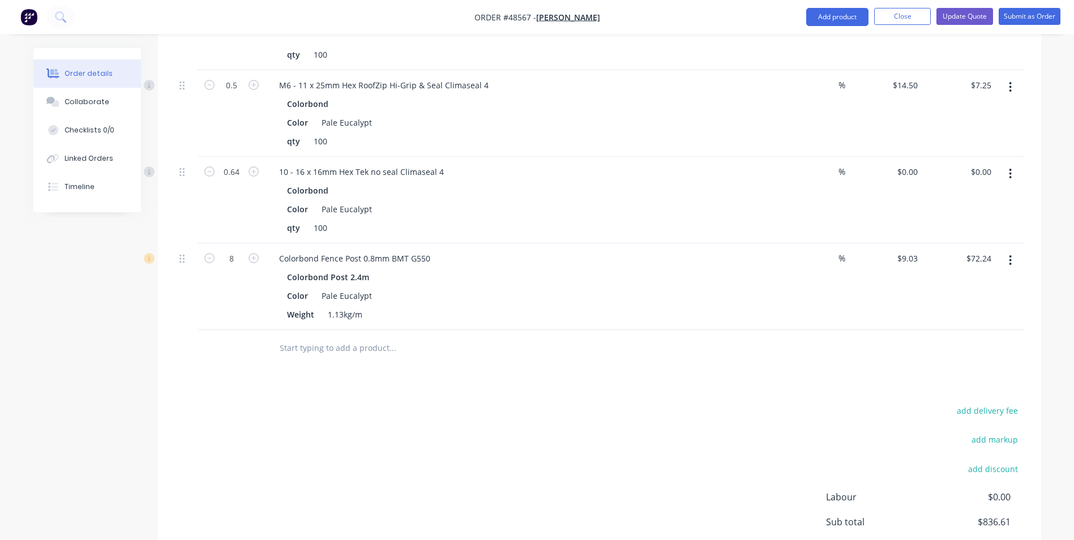
scroll to position [1279, 0]
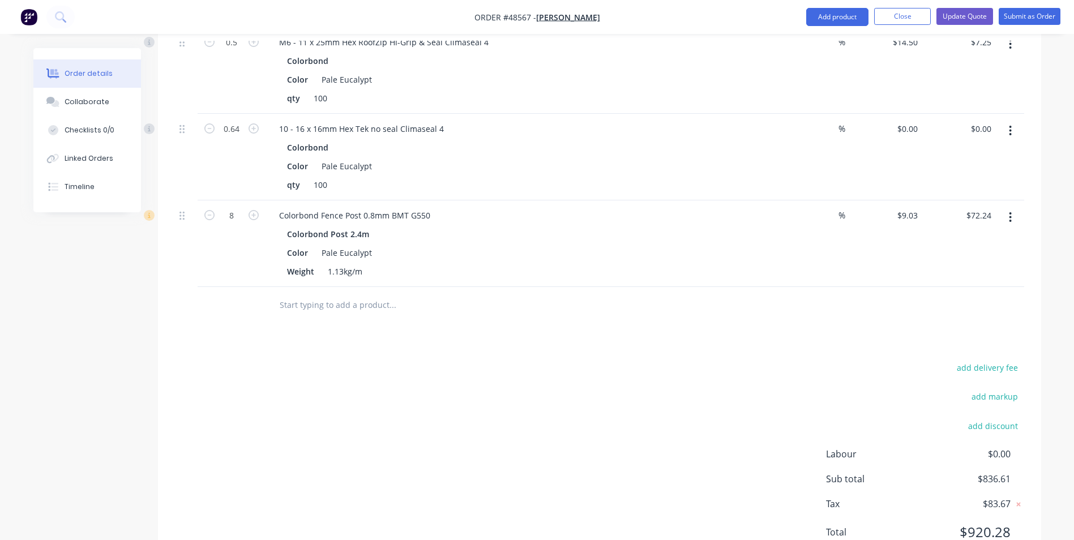
click at [1017, 207] on button "button" at bounding box center [1010, 217] width 27 height 20
click at [959, 307] on div "Delete" at bounding box center [970, 315] width 87 height 16
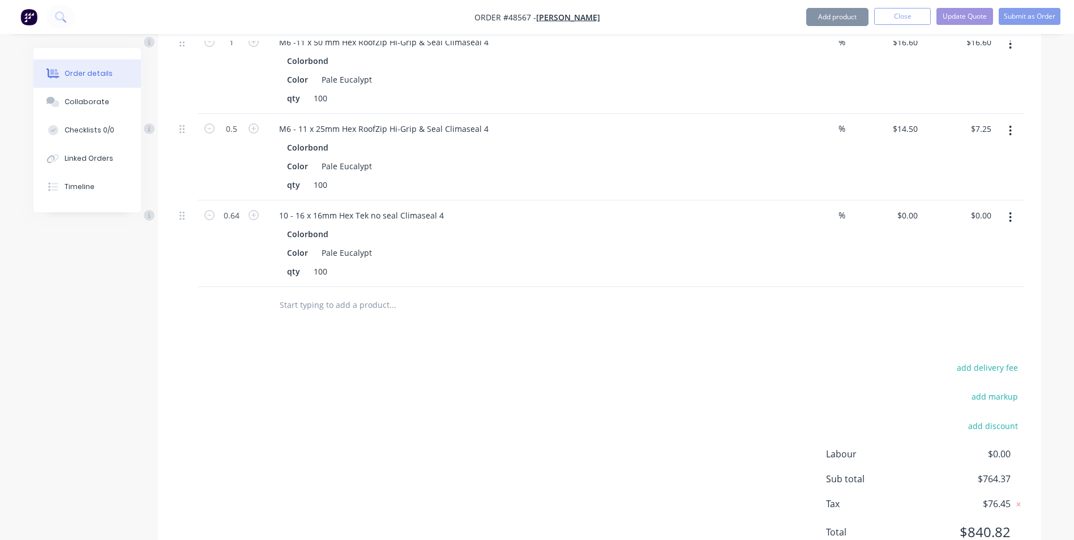
click at [848, 17] on button "Add product" at bounding box center [837, 17] width 62 height 18
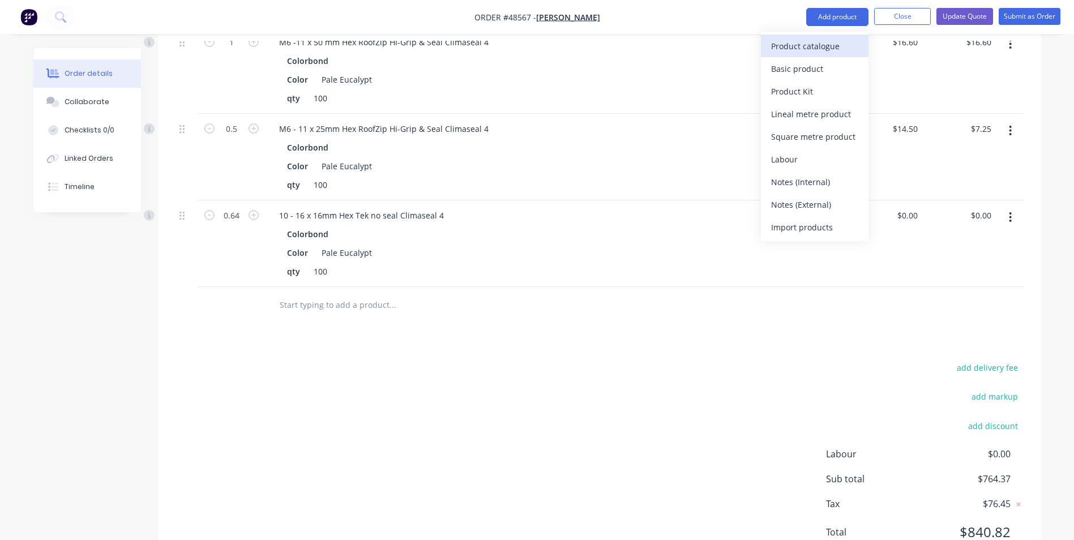
click at [807, 55] on button "Product catalogue" at bounding box center [815, 46] width 108 height 23
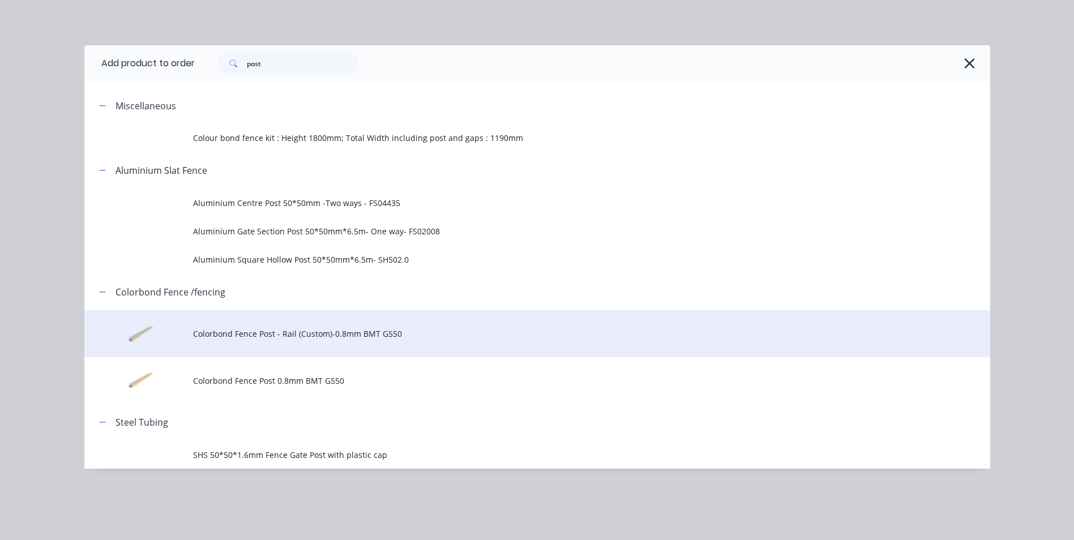
click at [226, 335] on span "Colorbond Fence Post - Rail (Custom)-0.8mm BMT G550" at bounding box center [511, 334] width 637 height 12
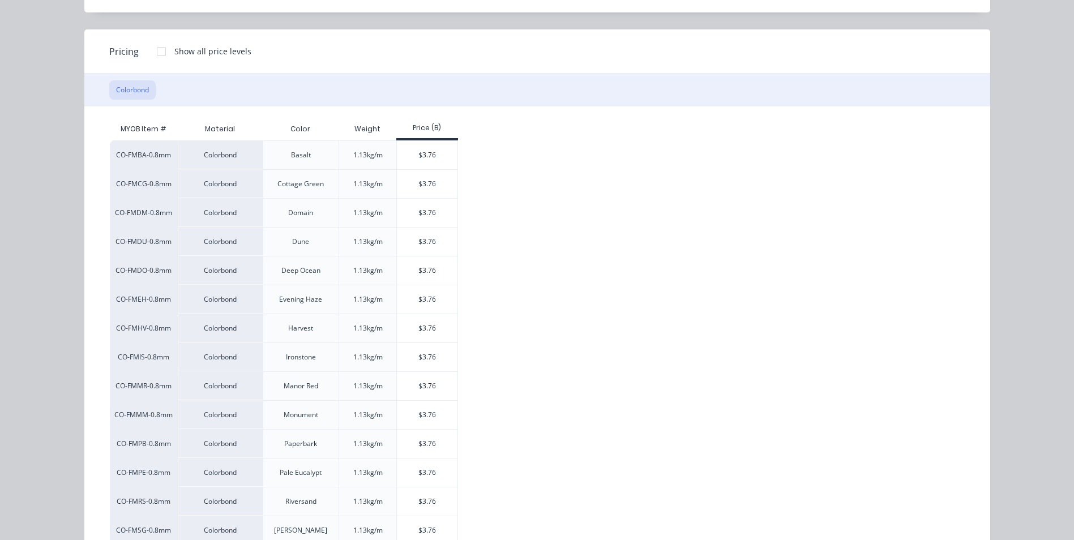
scroll to position [113, 0]
click at [410, 474] on div "$3.76" at bounding box center [427, 471] width 61 height 28
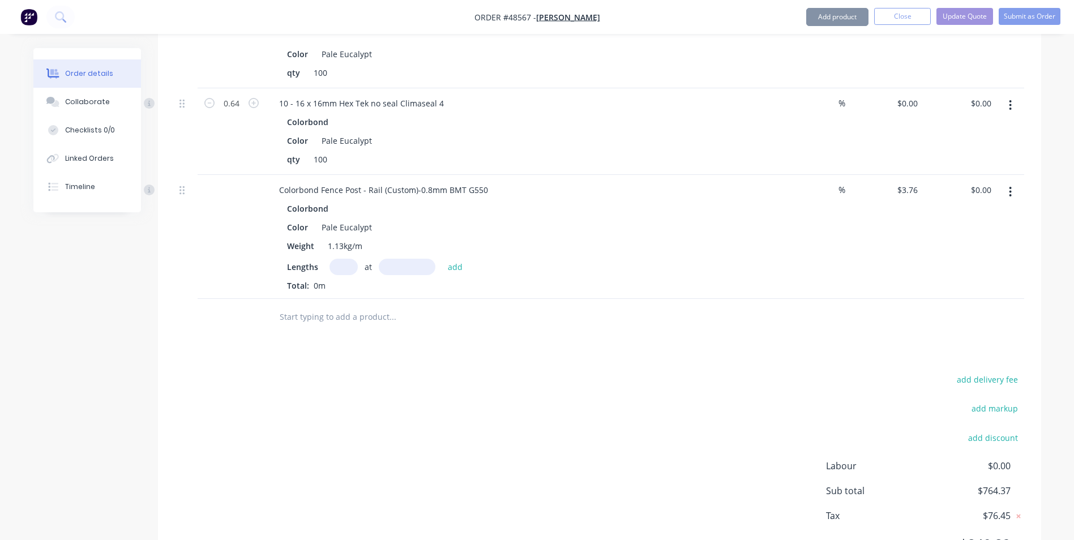
scroll to position [1306, 0]
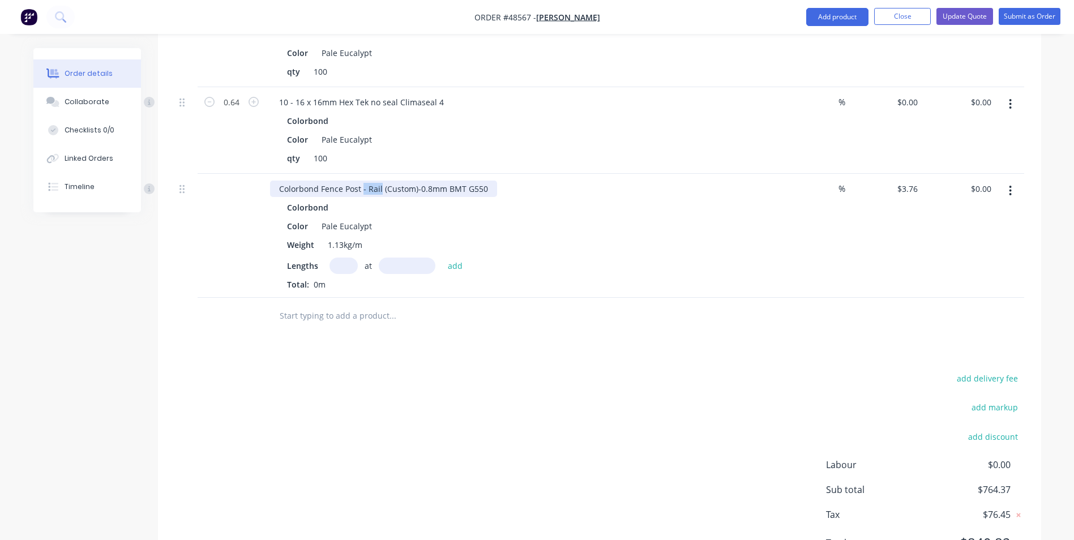
drag, startPoint x: 362, startPoint y: 140, endPoint x: 379, endPoint y: 142, distance: 17.6
click at [379, 181] on div "Colorbond Fence Post - Rail (Custom)-0.8mm BMT G550" at bounding box center [383, 189] width 227 height 16
click at [333, 258] on input "text" at bounding box center [343, 266] width 28 height 16
type input "8"
click at [410, 258] on input "text" at bounding box center [407, 266] width 57 height 16
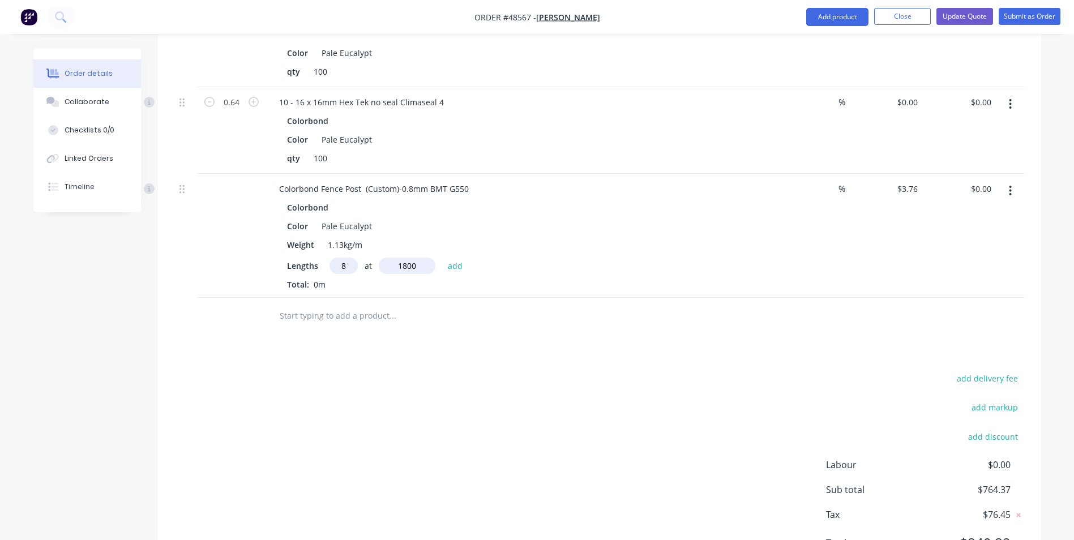
type input "1800"
click at [442, 258] on button "add" at bounding box center [455, 265] width 27 height 15
type input "$54.14"
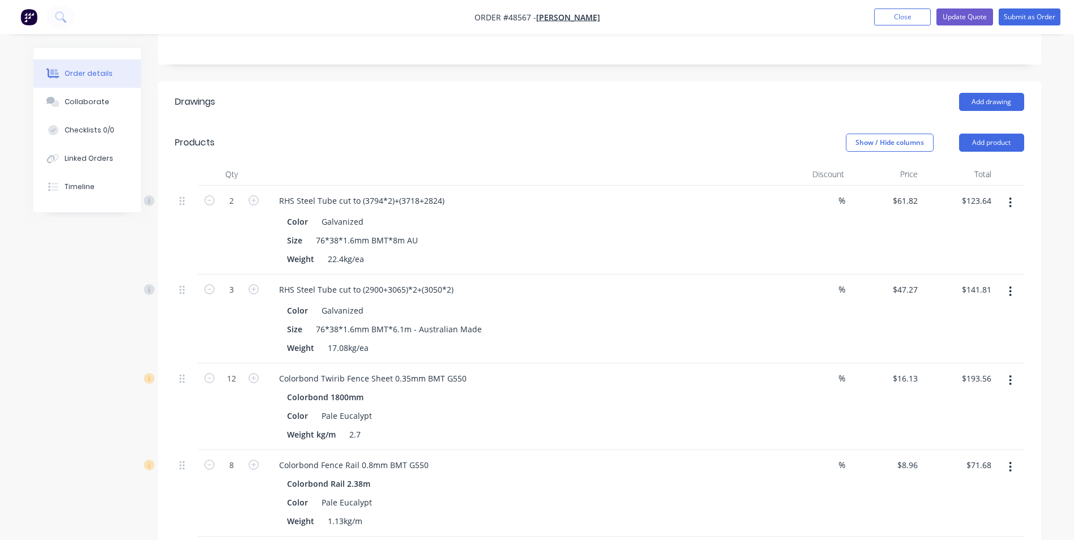
scroll to position [340, 0]
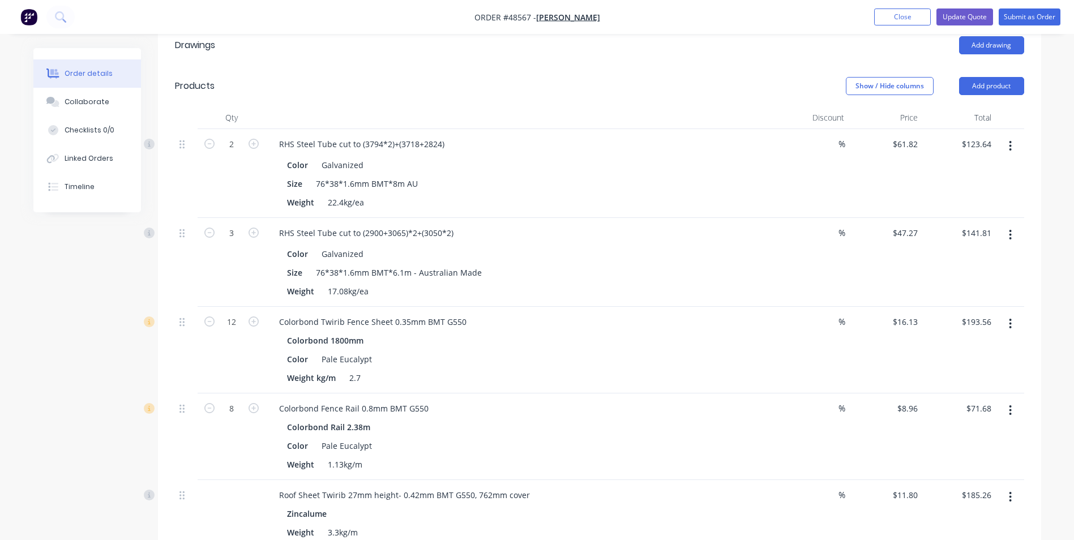
click at [567, 419] on div "Colorbond Rail 2.38m" at bounding box center [520, 427] width 466 height 16
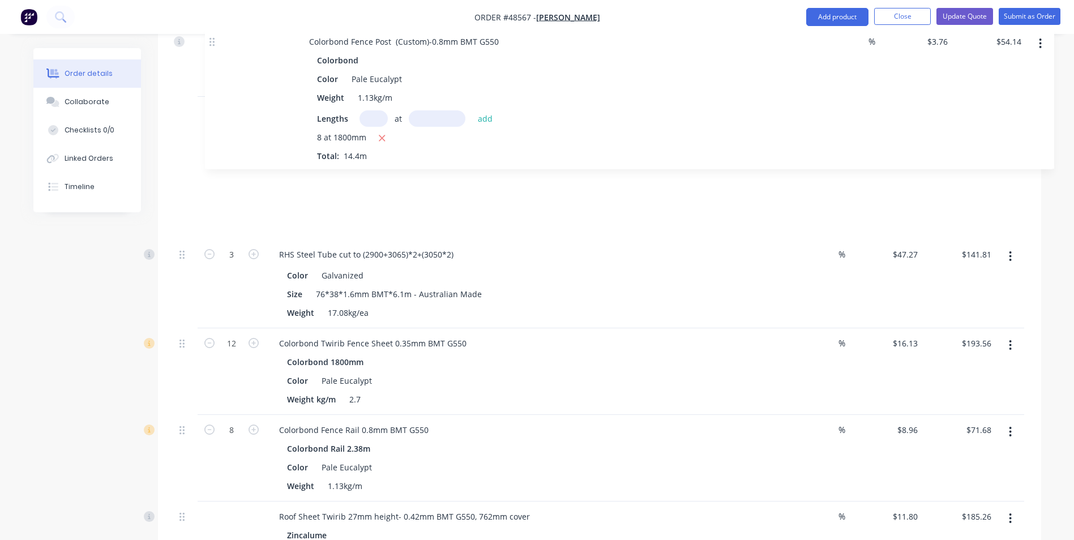
scroll to position [458, 0]
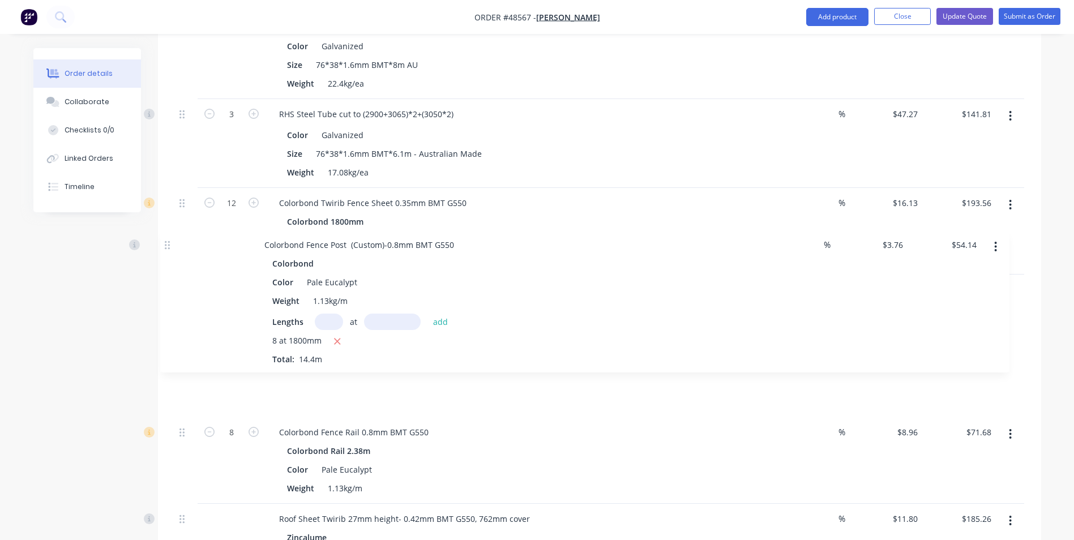
drag, startPoint x: 184, startPoint y: 378, endPoint x: 169, endPoint y: 246, distance: 132.1
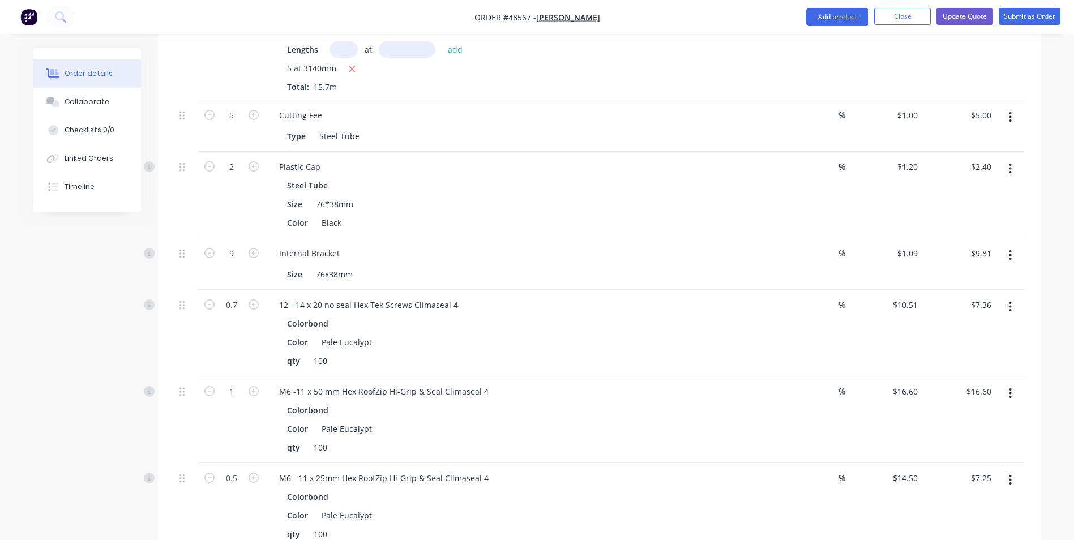
scroll to position [855, 0]
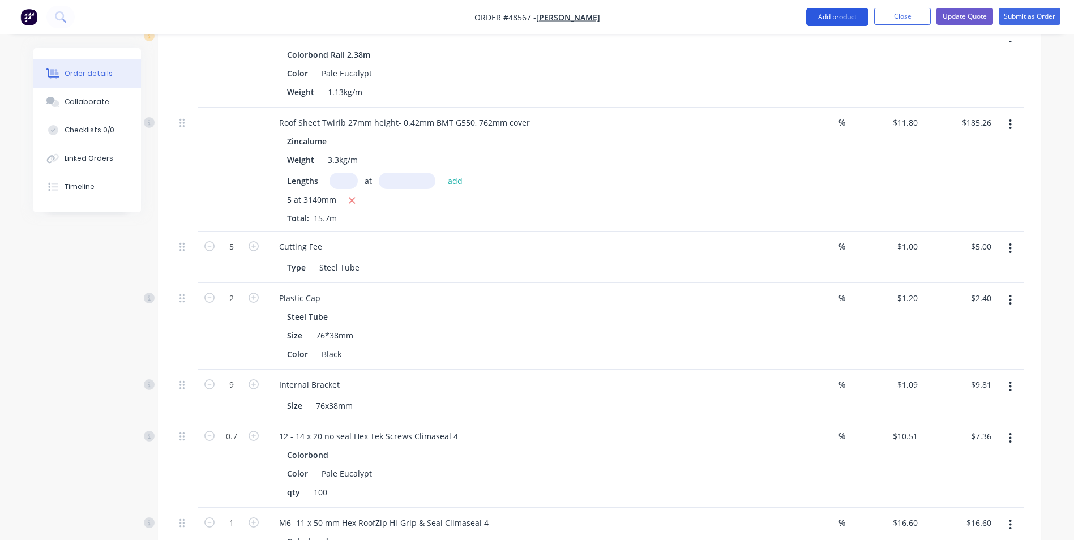
click at [825, 18] on button "Add product" at bounding box center [837, 17] width 62 height 18
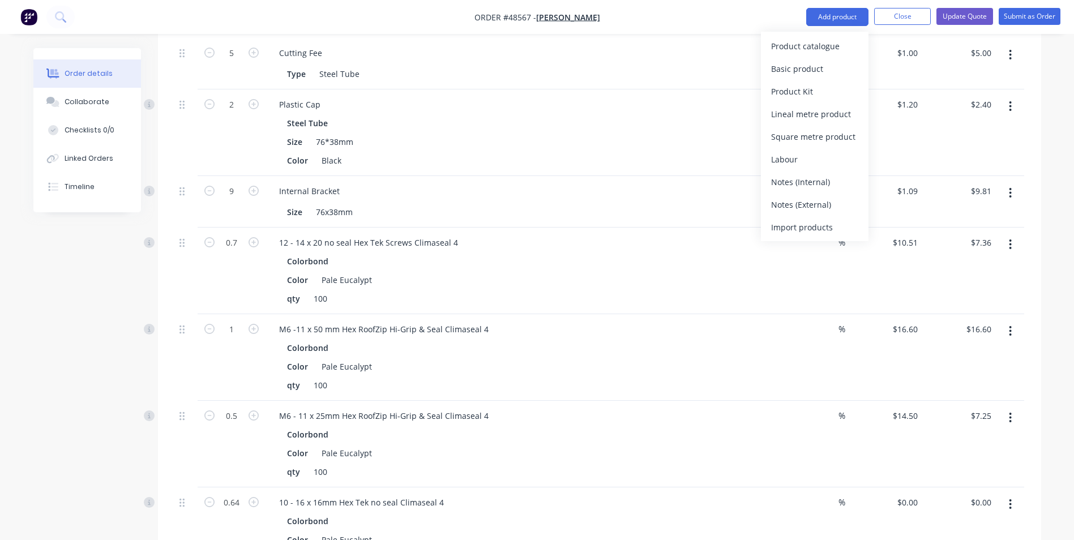
scroll to position [1189, 0]
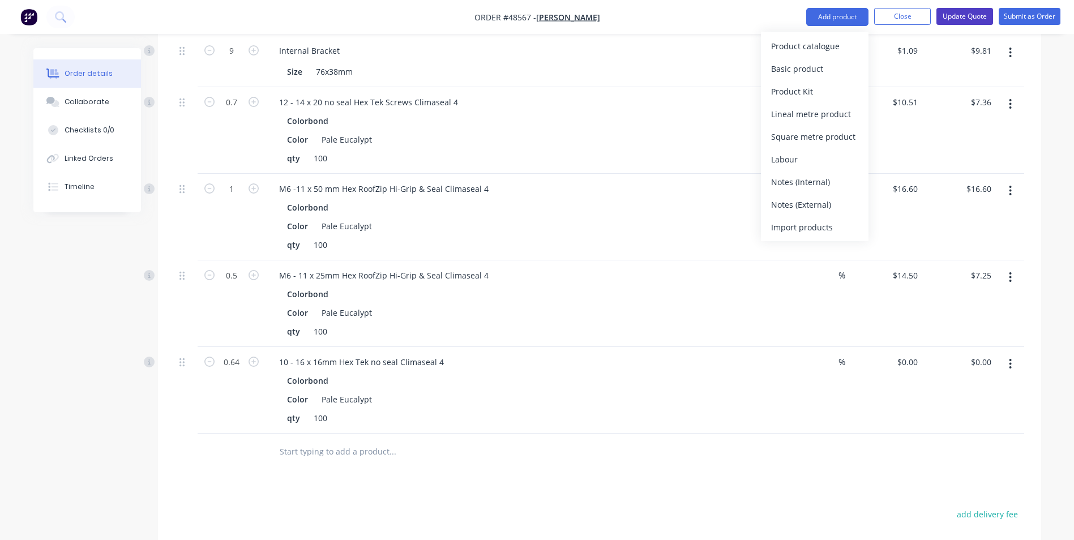
click at [964, 13] on button "Update Quote" at bounding box center [964, 16] width 57 height 17
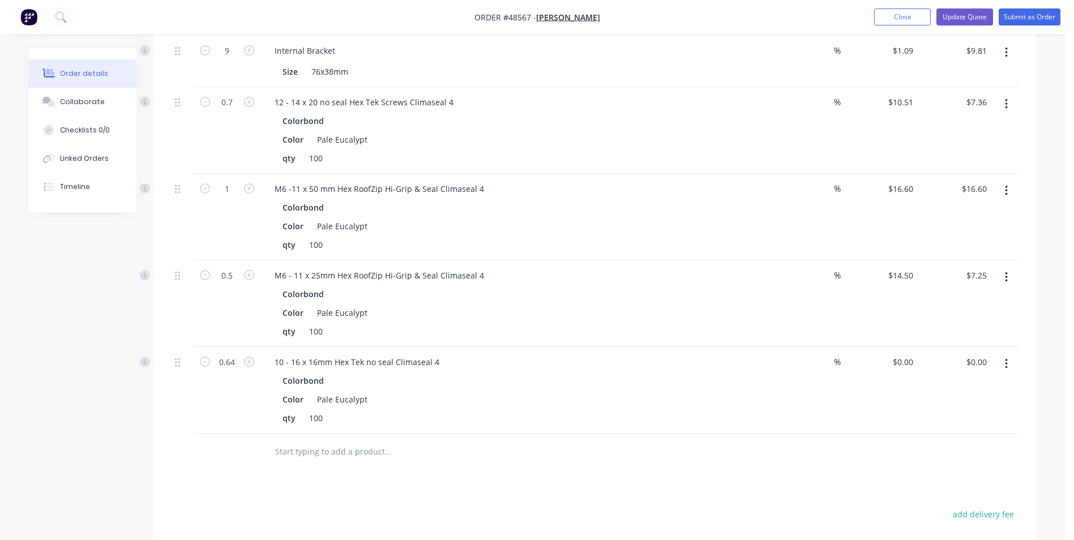
scroll to position [0, 0]
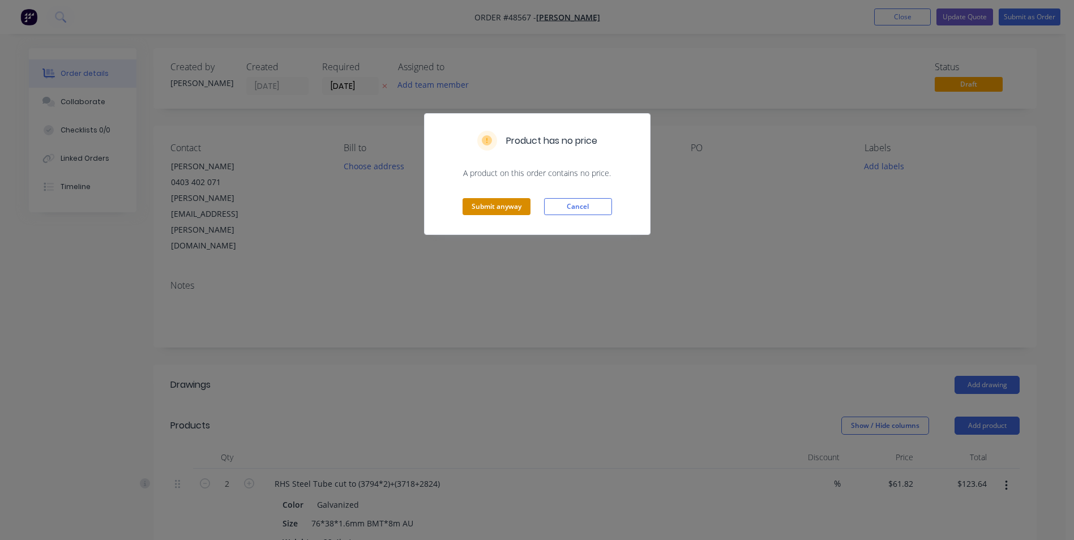
click at [493, 215] on button "Submit anyway" at bounding box center [496, 206] width 68 height 17
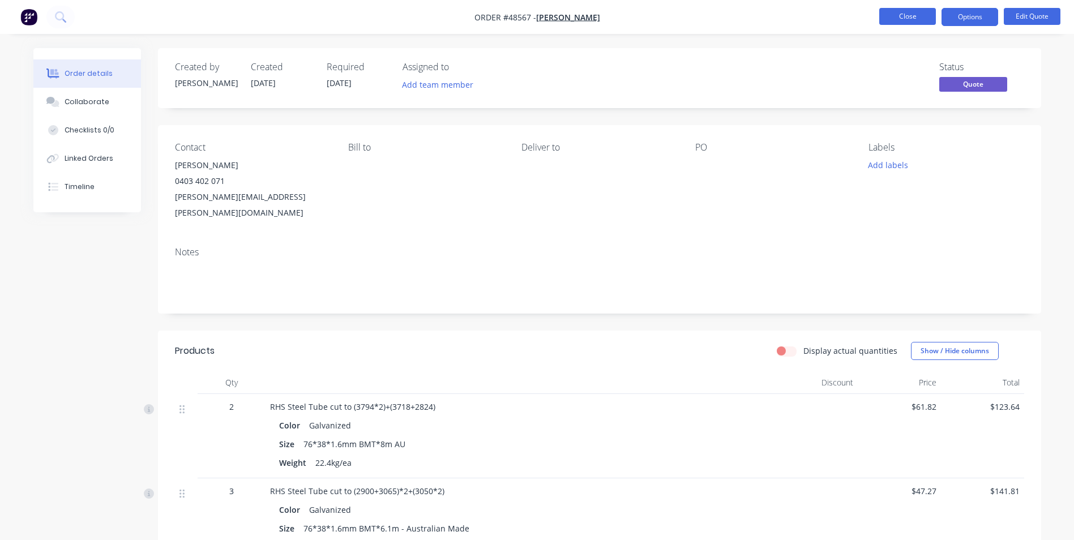
click at [894, 16] on button "Close" at bounding box center [907, 16] width 57 height 17
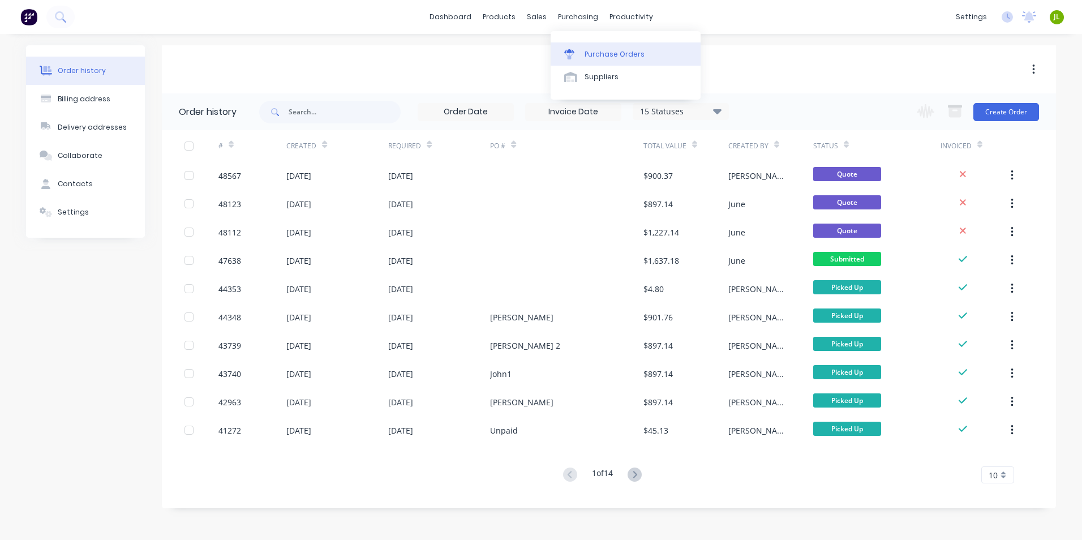
click at [582, 53] on link "Purchase Orders" at bounding box center [626, 53] width 150 height 23
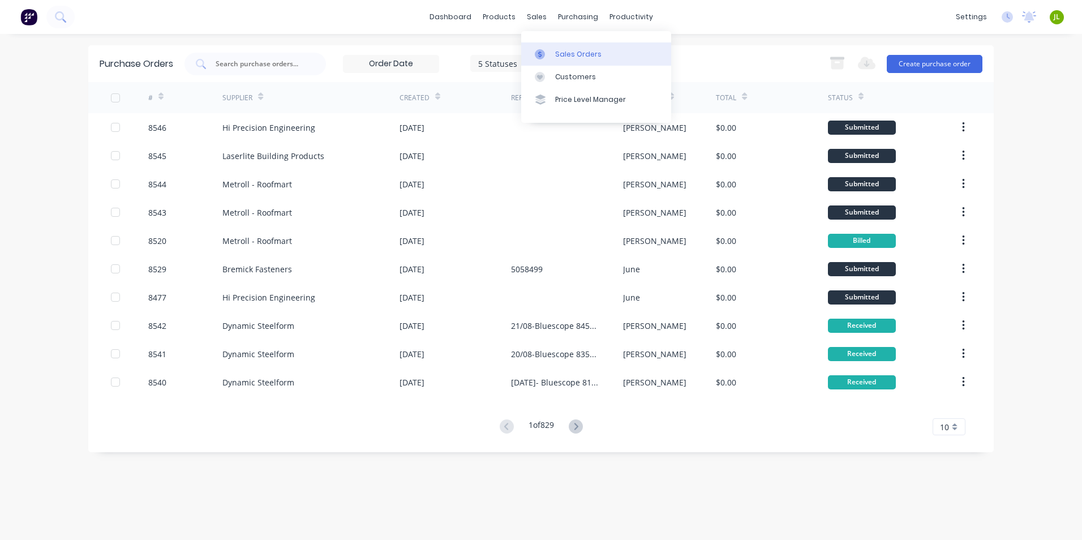
click at [543, 51] on icon at bounding box center [540, 54] width 10 height 10
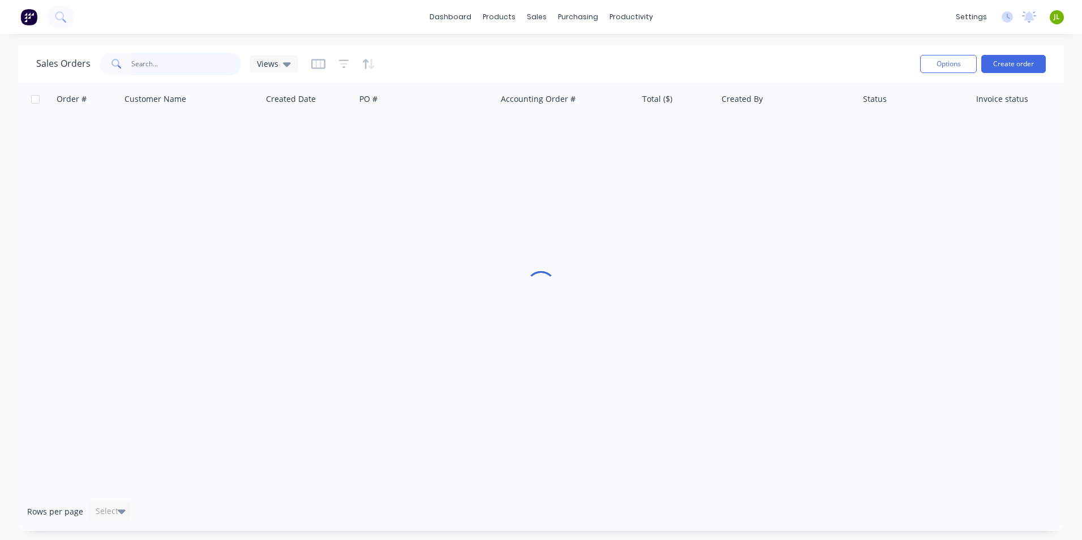
click at [203, 65] on input "text" at bounding box center [186, 64] width 110 height 23
type input "48408"
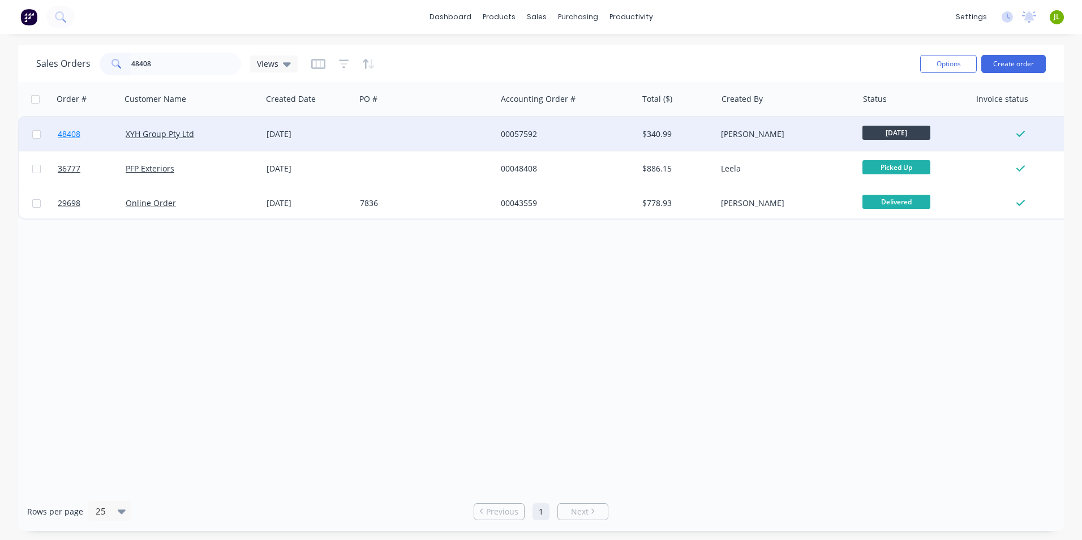
click at [83, 136] on link "48408" at bounding box center [92, 134] width 68 height 34
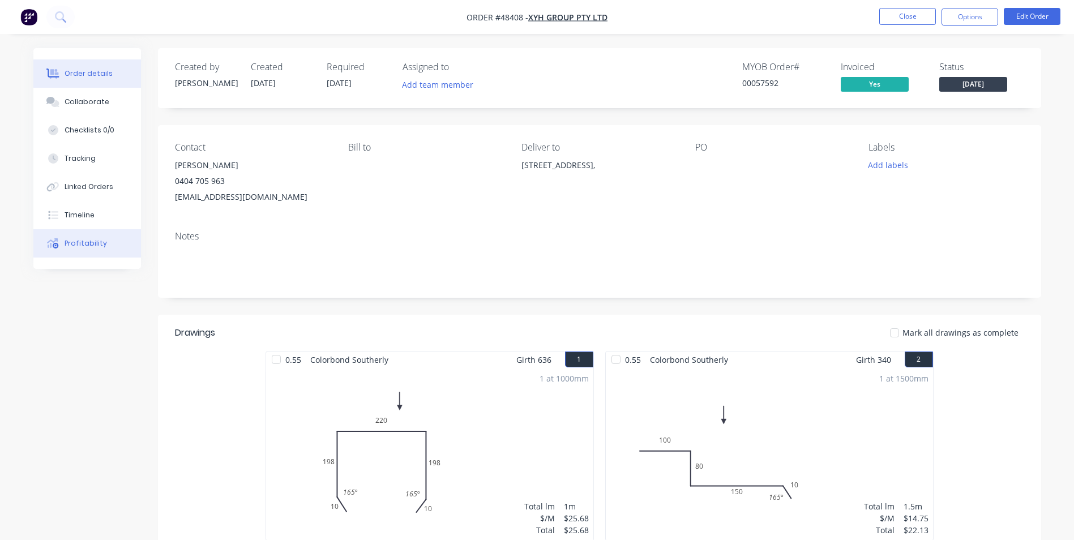
click at [84, 244] on div "Profitability" at bounding box center [86, 243] width 42 height 10
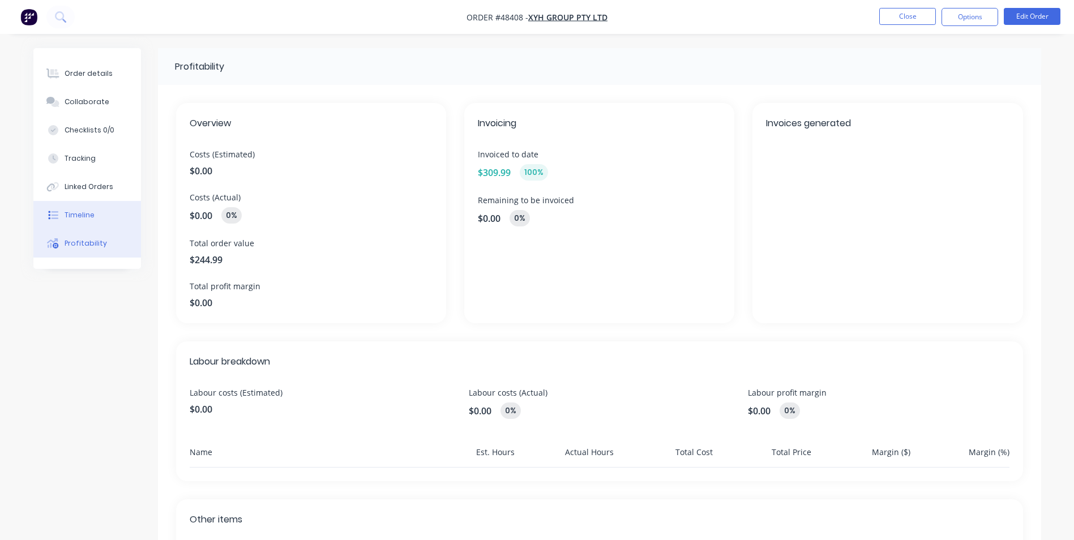
click at [100, 211] on button "Timeline" at bounding box center [87, 215] width 108 height 28
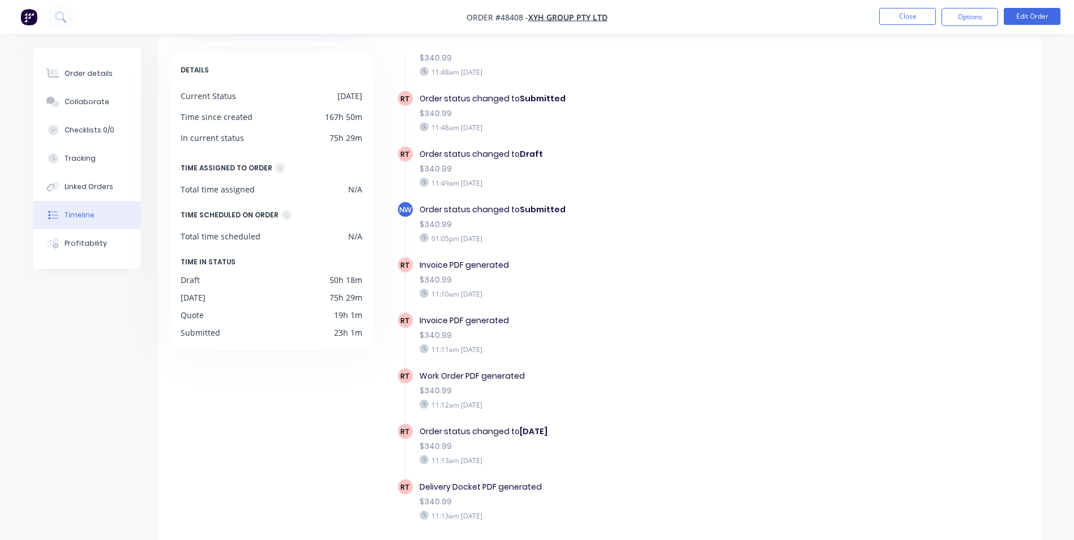
scroll to position [86, 0]
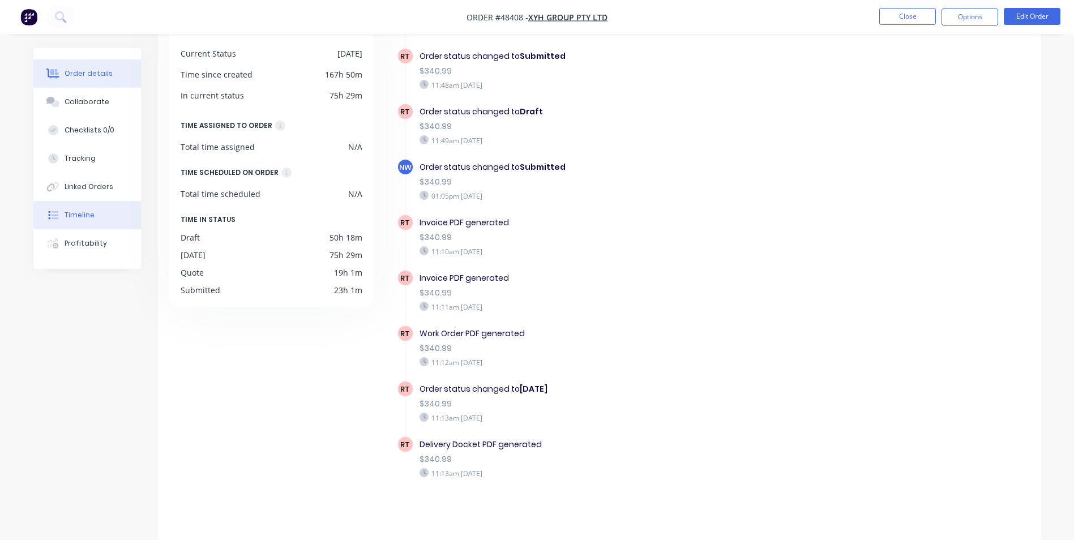
click at [134, 79] on button "Order details" at bounding box center [87, 73] width 108 height 28
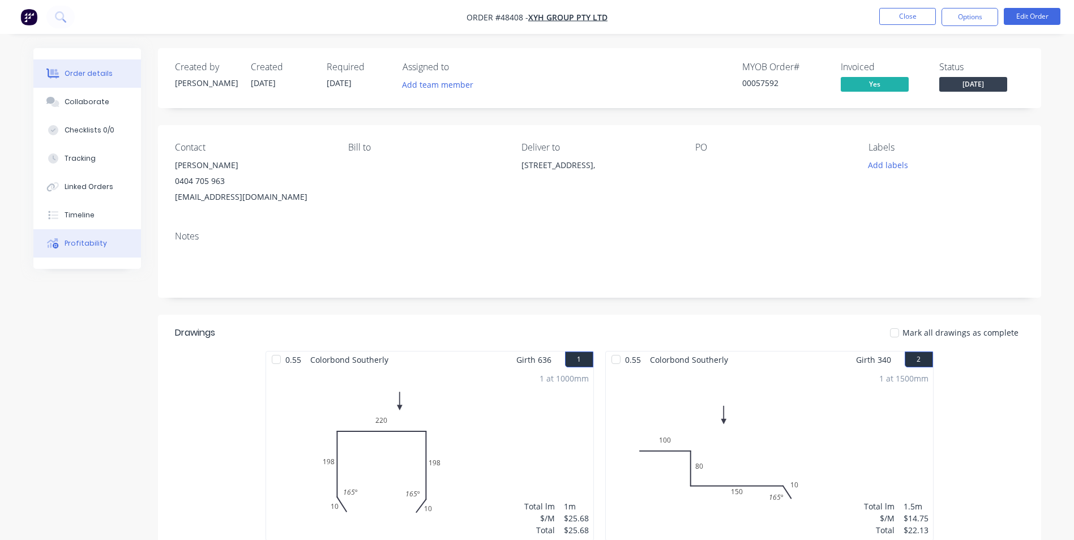
click at [83, 235] on button "Profitability" at bounding box center [87, 243] width 108 height 28
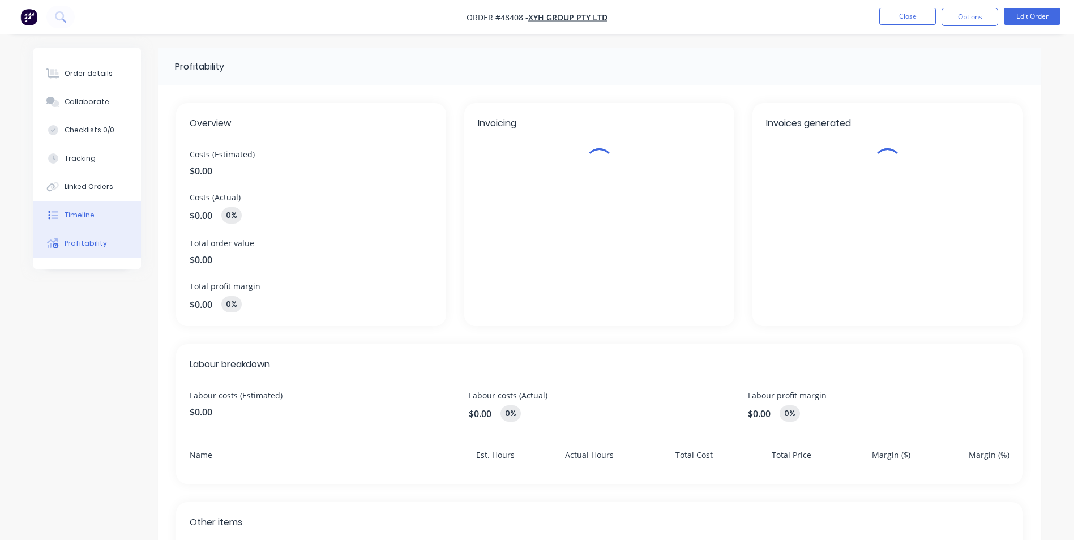
click at [86, 216] on div "Timeline" at bounding box center [80, 215] width 30 height 10
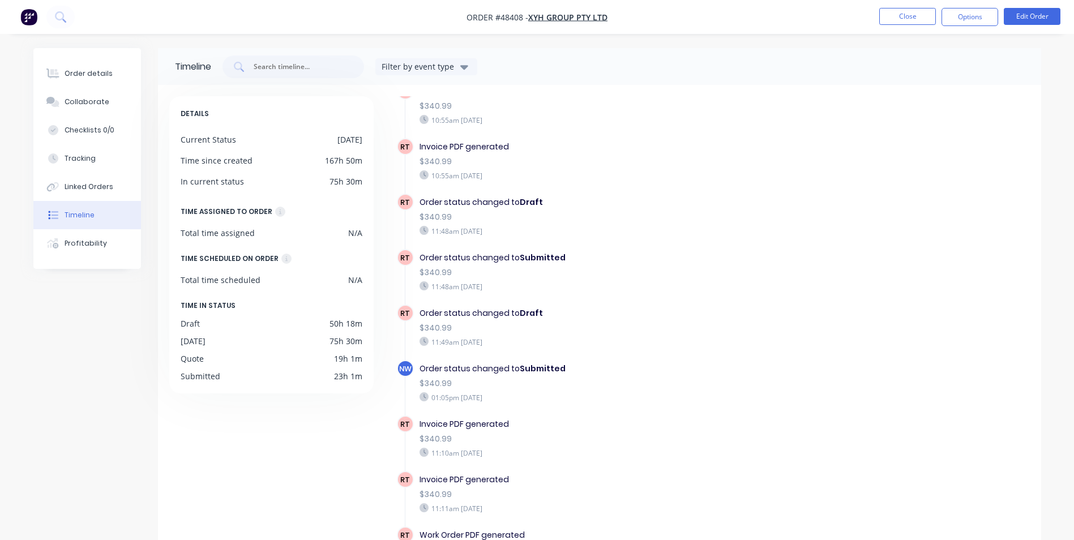
scroll to position [452, 0]
click at [633, 389] on div "Order status changed to Submitted $340.99 01:05pm Monday 25/08/25" at bounding box center [615, 381] width 403 height 45
click at [525, 390] on div "Order status changed to Submitted $340.99 01:05pm Monday 25/08/25" at bounding box center [615, 381] width 403 height 45
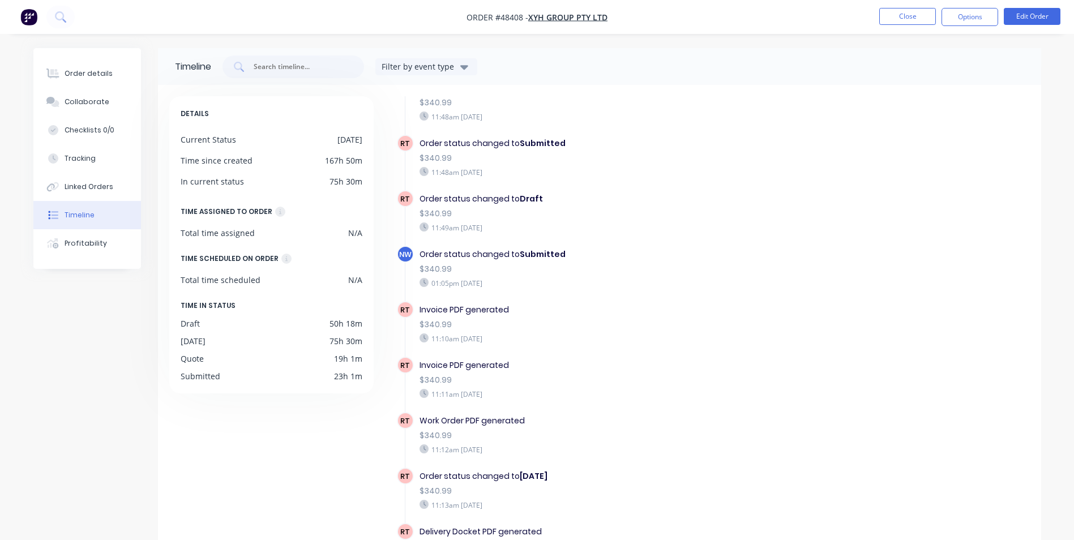
drag, startPoint x: 476, startPoint y: 323, endPoint x: 503, endPoint y: 321, distance: 26.7
click at [503, 321] on div "$340.99" at bounding box center [615, 325] width 392 height 12
